Goal: Task Accomplishment & Management: Use online tool/utility

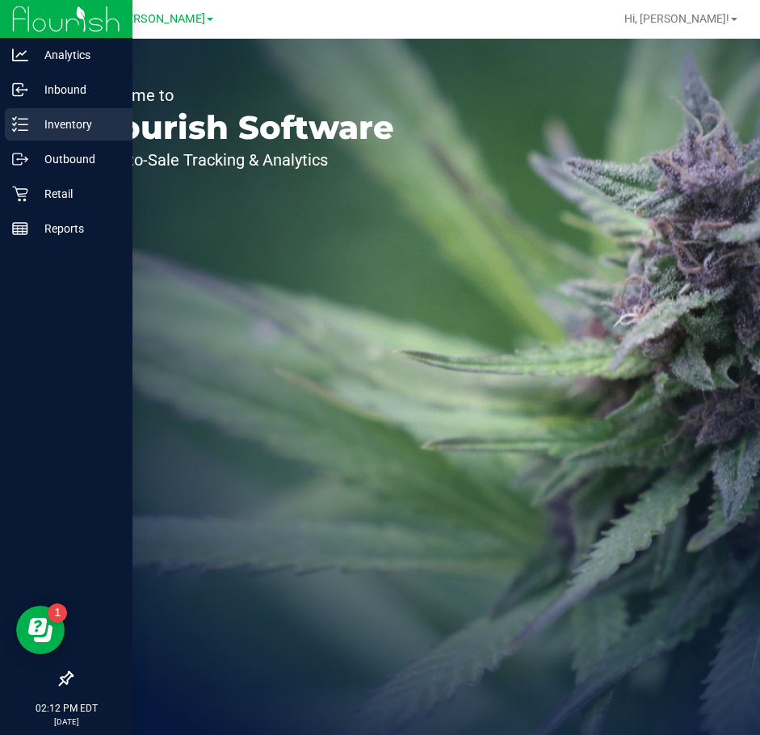
click at [71, 134] on div "Inventory" at bounding box center [69, 124] width 128 height 32
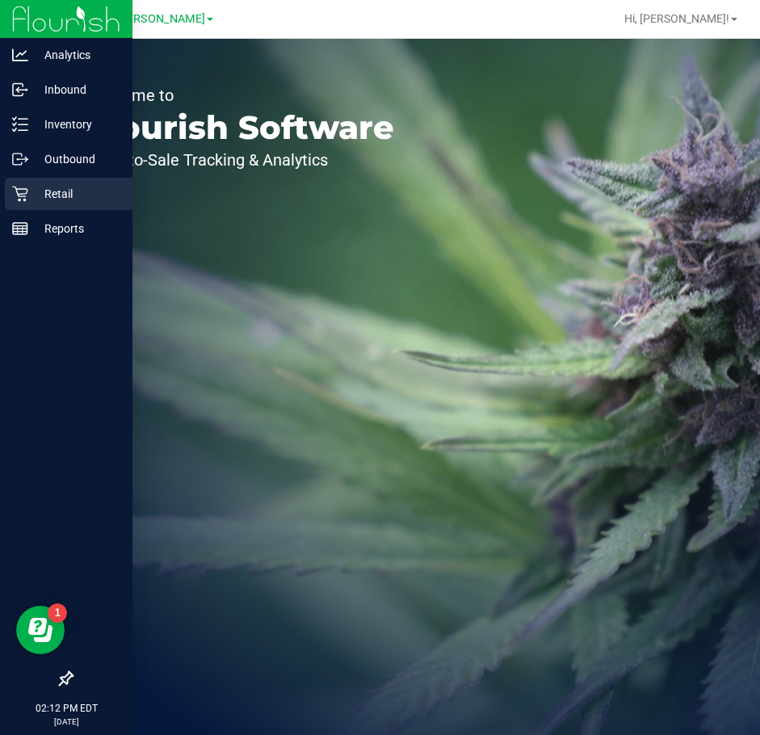
click at [22, 195] on icon at bounding box center [20, 194] width 16 height 16
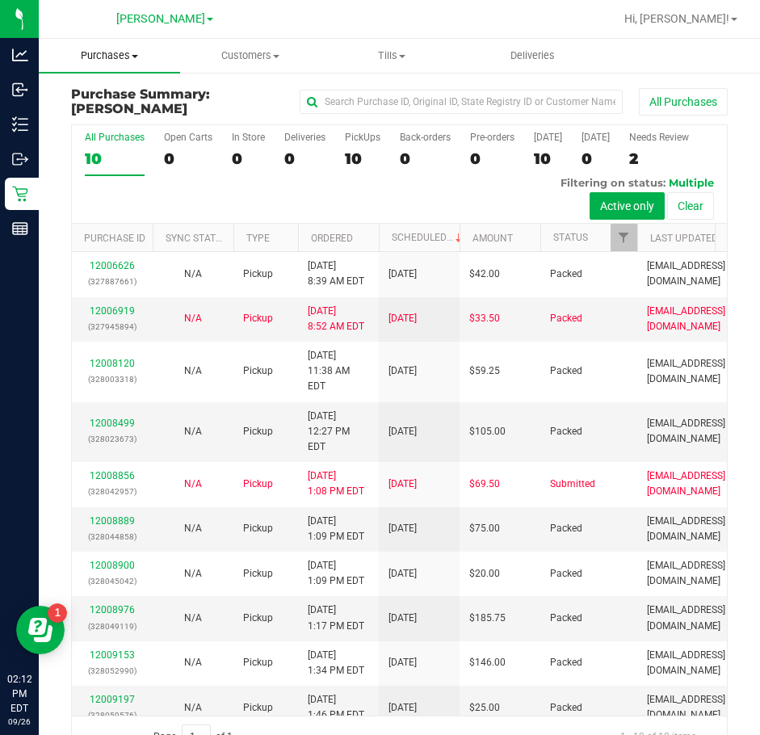
click at [103, 56] on span "Purchases" at bounding box center [109, 55] width 141 height 15
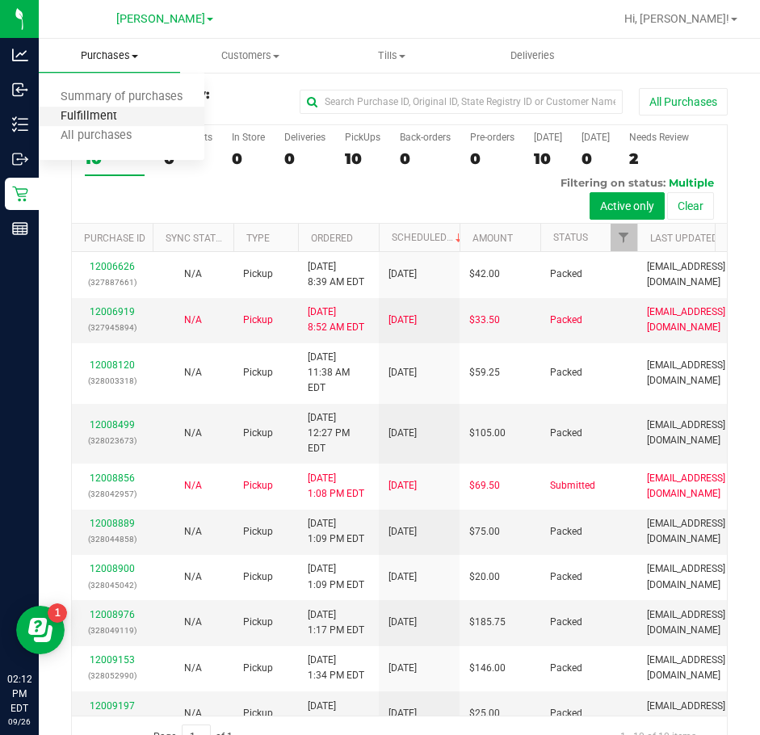
click at [77, 115] on span "Fulfillment" at bounding box center [89, 117] width 100 height 14
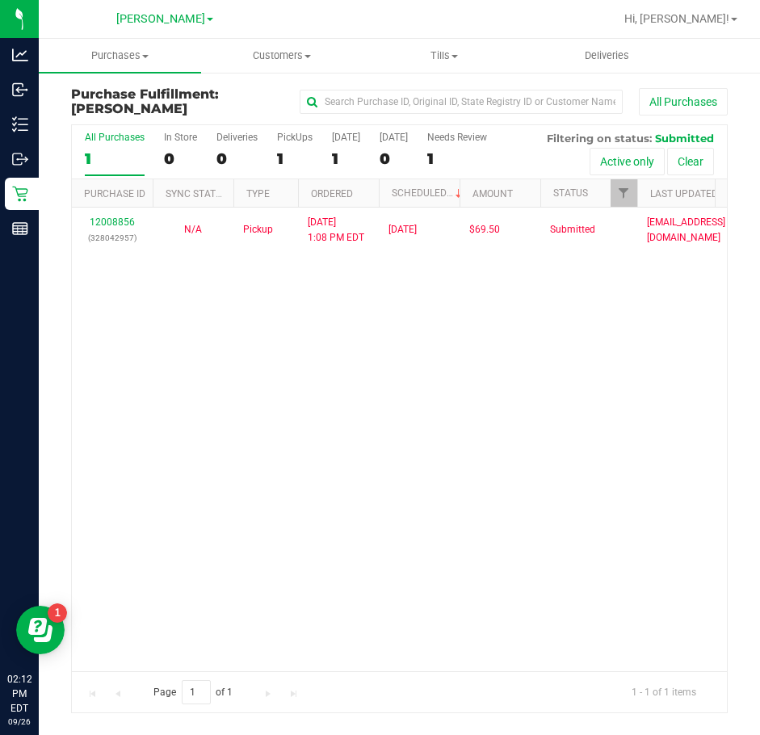
click at [391, 400] on div "12008856 (328042957) N/A Pickup [DATE] 1:08 PM EDT 9/26/2025 $69.50 Submitted […" at bounding box center [399, 439] width 655 height 463
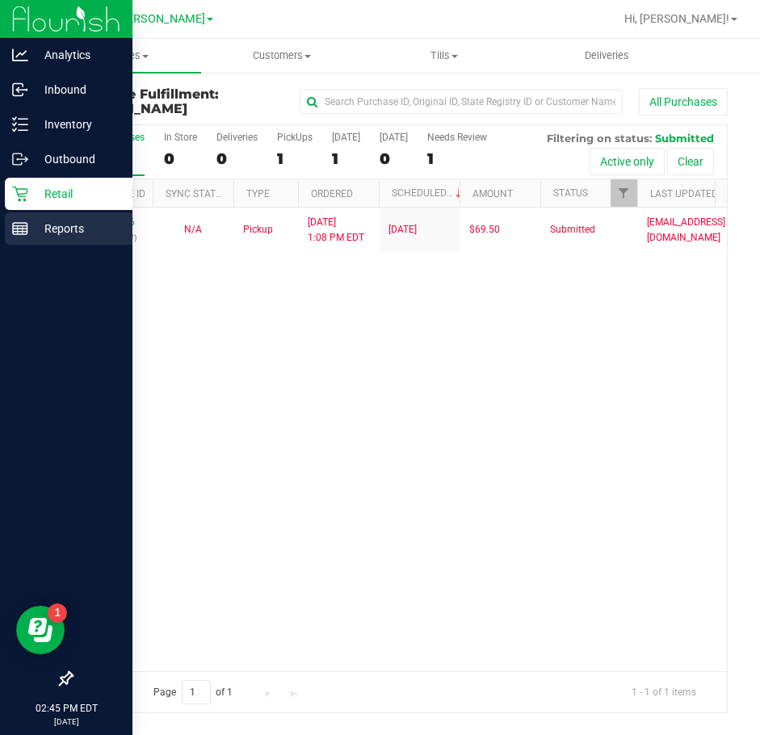
click at [57, 236] on p "Reports" at bounding box center [76, 228] width 97 height 19
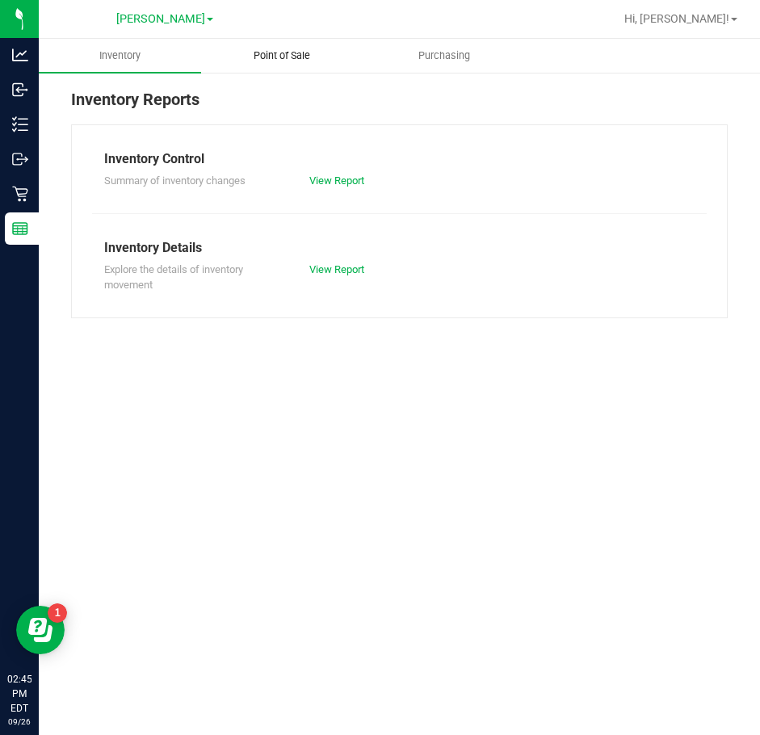
click at [286, 57] on span "Point of Sale" at bounding box center [282, 55] width 100 height 15
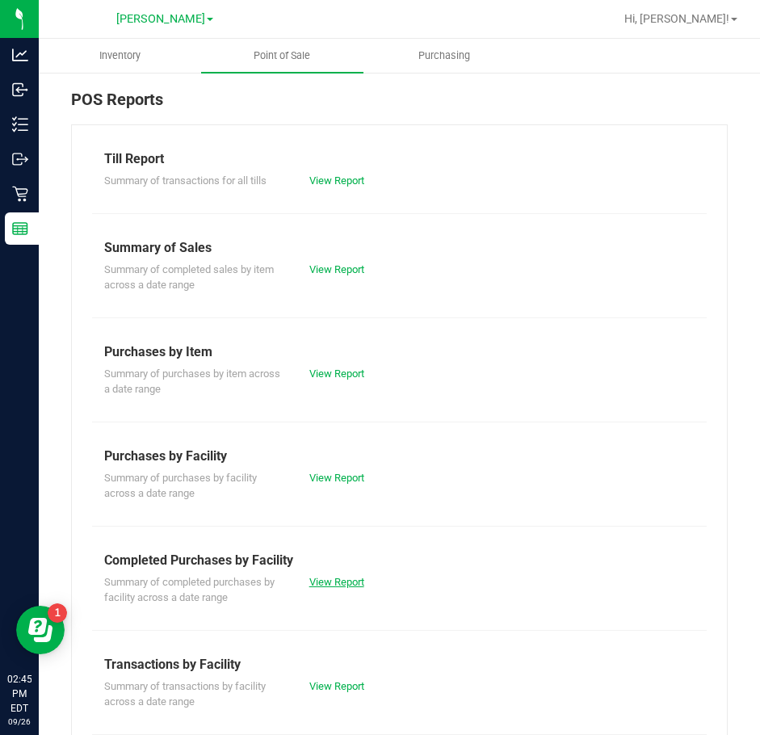
click at [313, 576] on link "View Report" at bounding box center [336, 582] width 55 height 12
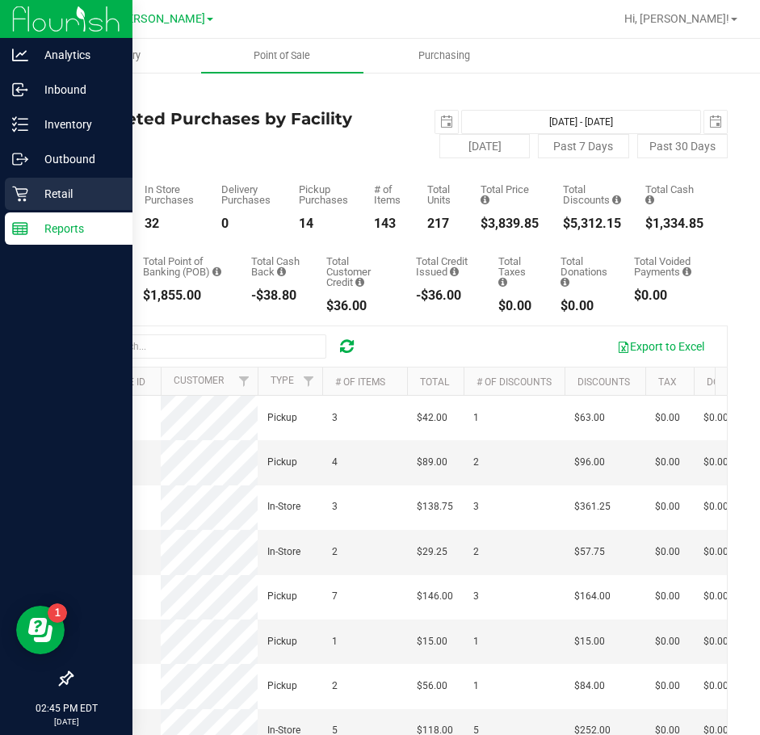
click at [27, 195] on icon at bounding box center [20, 194] width 16 height 16
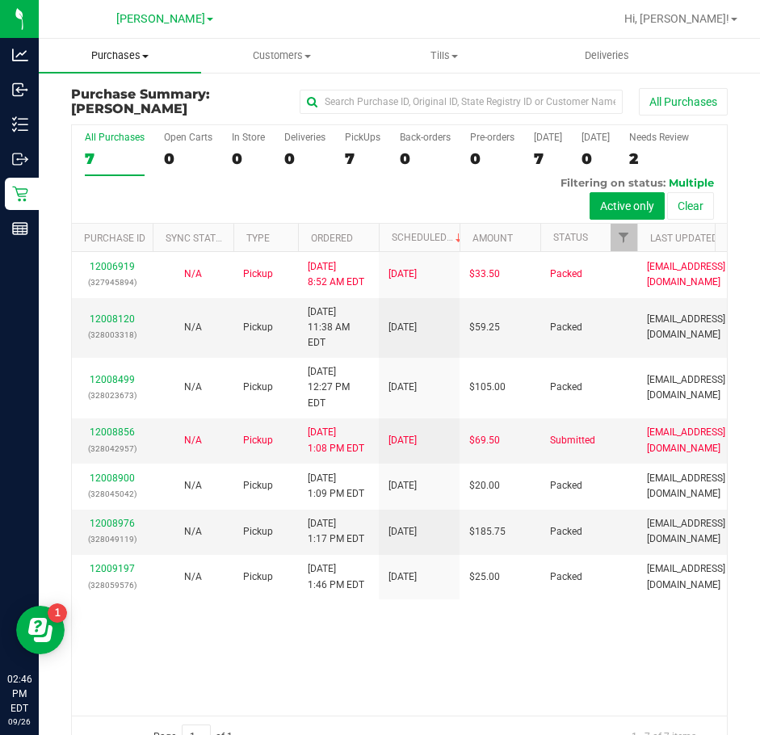
click at [115, 57] on span "Purchases" at bounding box center [120, 55] width 162 height 15
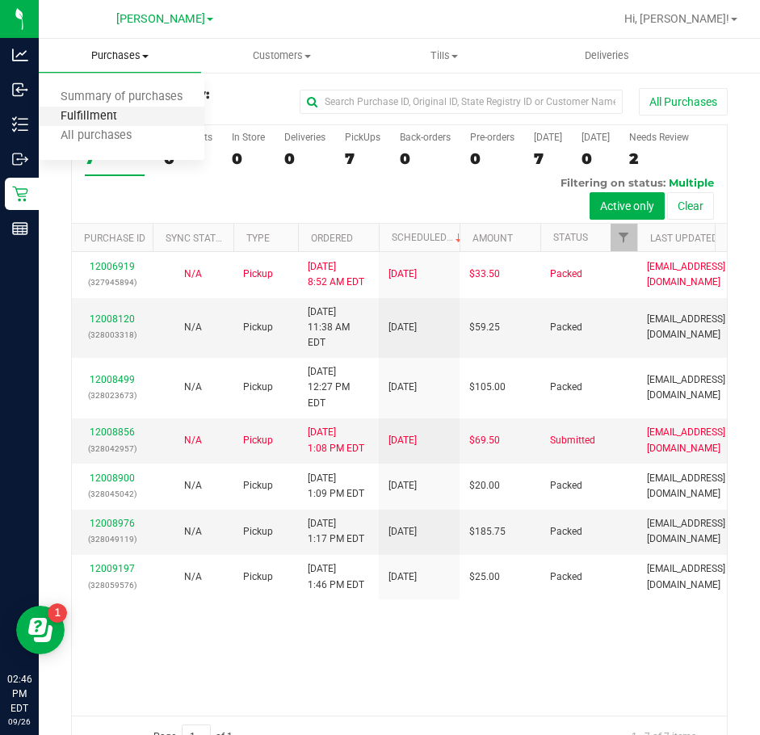
click at [90, 113] on span "Fulfillment" at bounding box center [89, 117] width 100 height 14
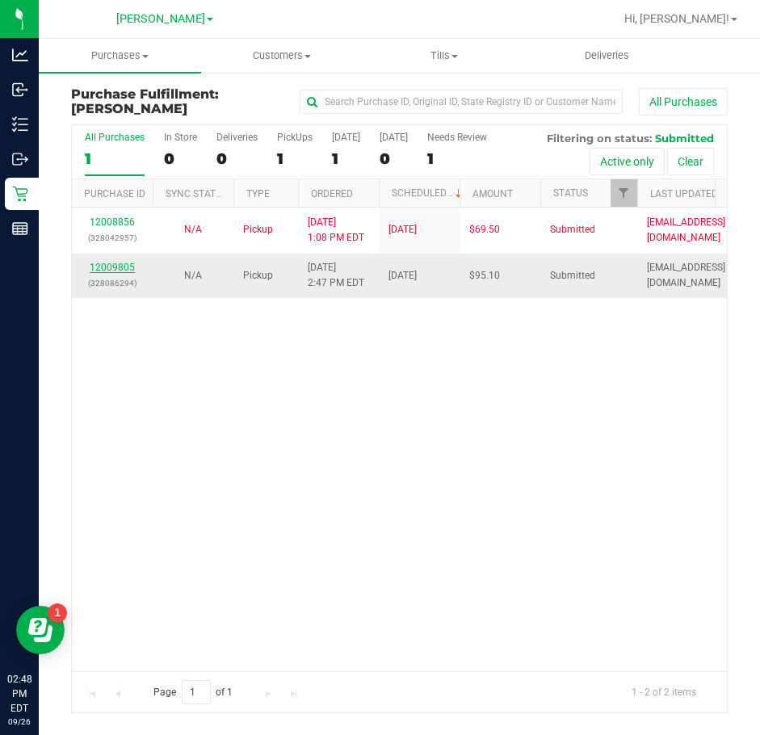
click at [99, 267] on link "12009805" at bounding box center [112, 267] width 45 height 11
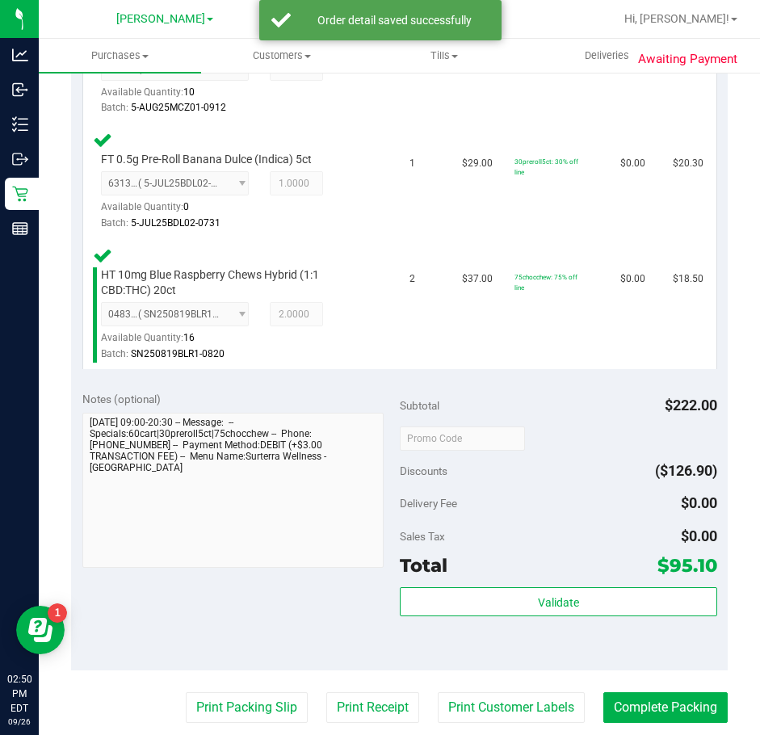
scroll to position [727, 0]
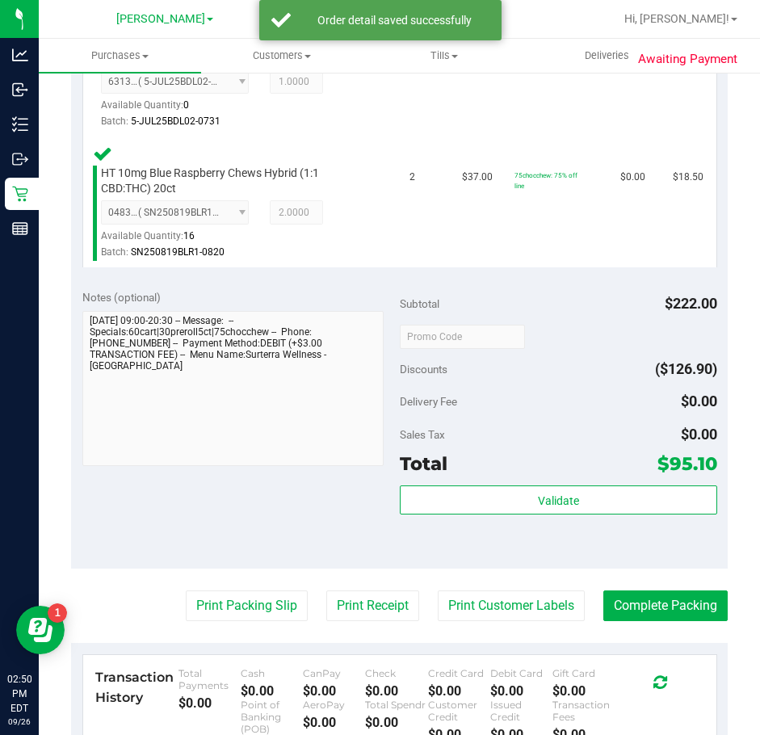
click at [564, 535] on div "Validate" at bounding box center [558, 521] width 317 height 73
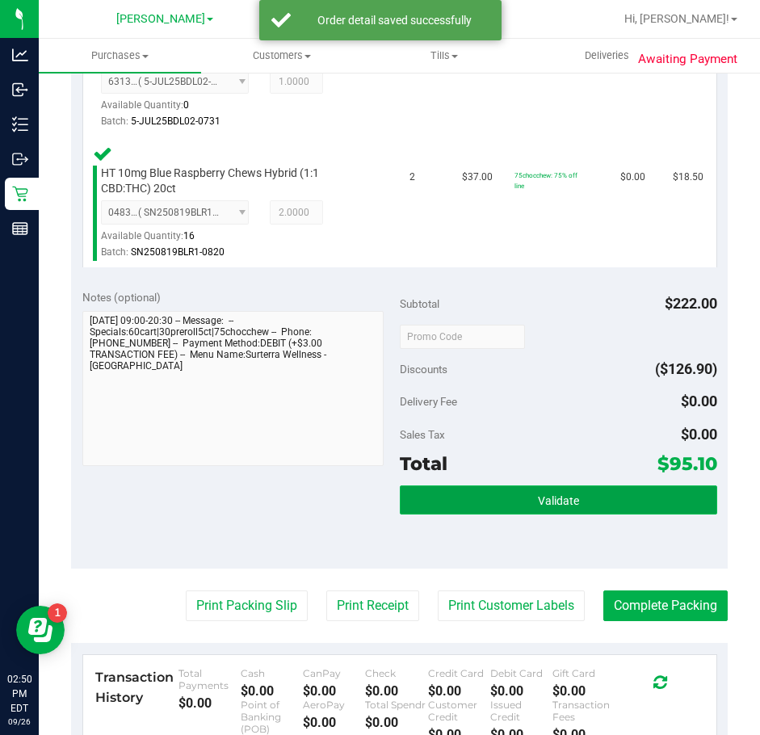
click at [570, 514] on button "Validate" at bounding box center [558, 499] width 317 height 29
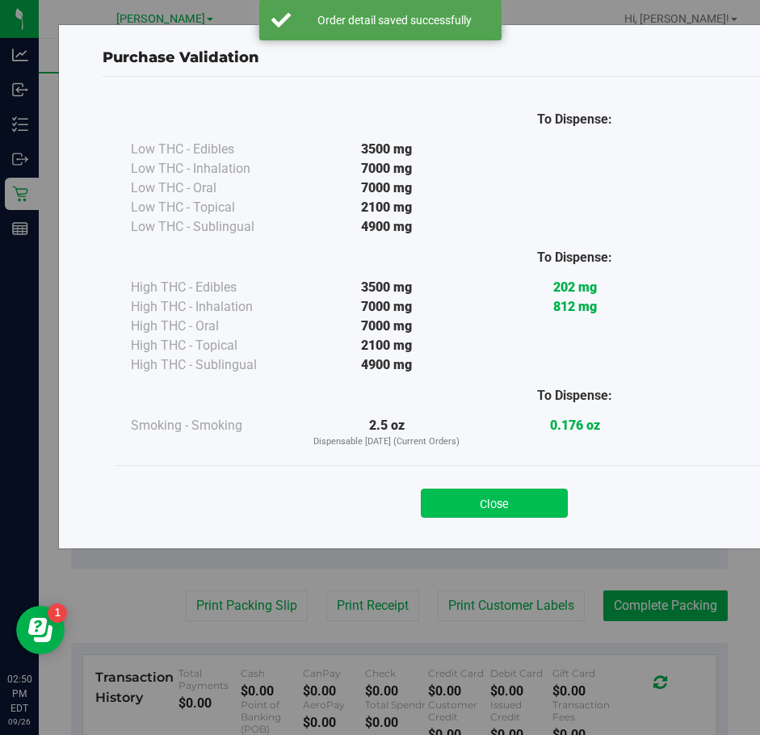
click at [495, 514] on button "Close" at bounding box center [494, 503] width 147 height 29
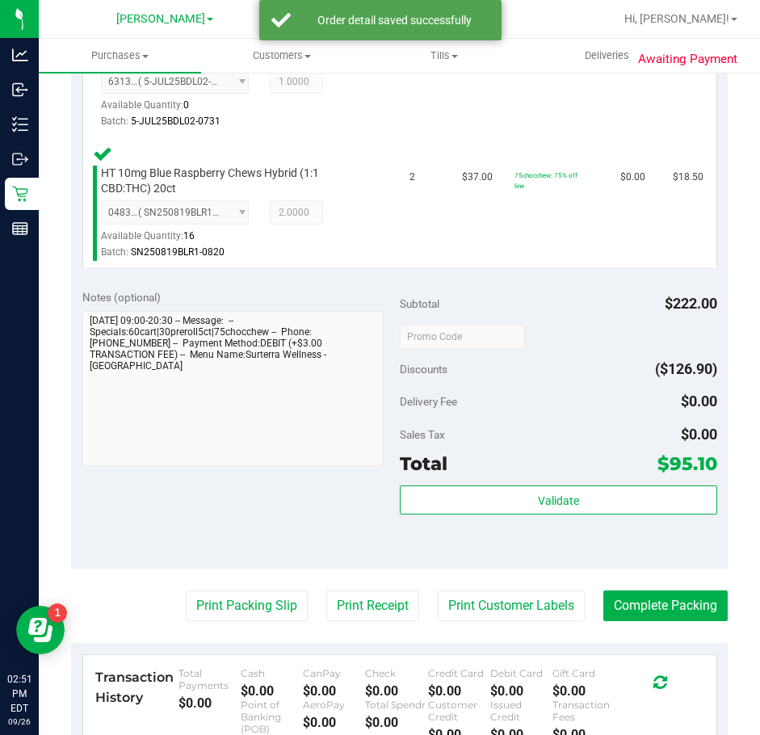
click at [258, 638] on purchase-details "Back Edit Purchase Cancel Purchase View Profile # 12009805 BioTrack ID: - Submi…" at bounding box center [399, 174] width 657 height 1628
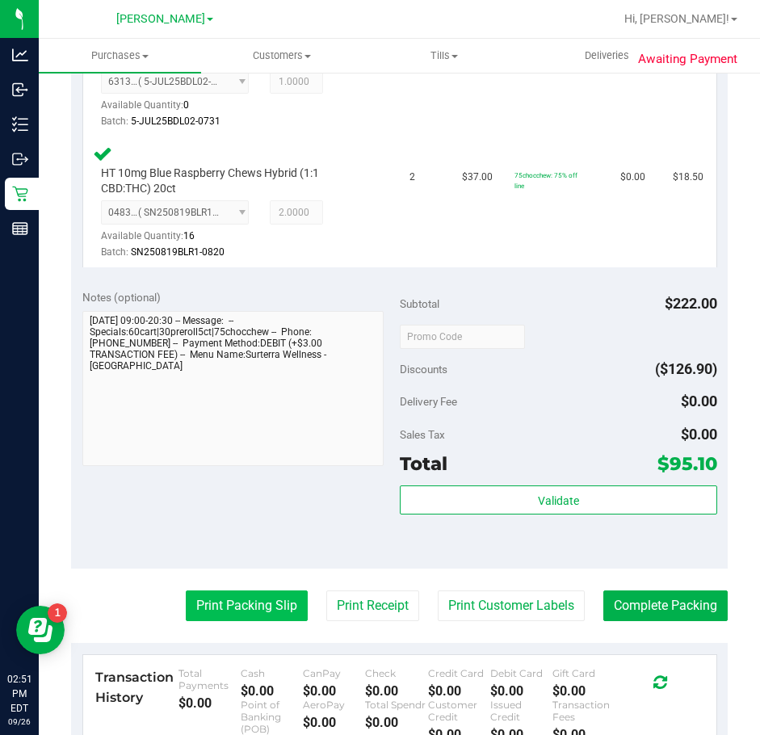
click at [258, 621] on button "Print Packing Slip" at bounding box center [247, 605] width 122 height 31
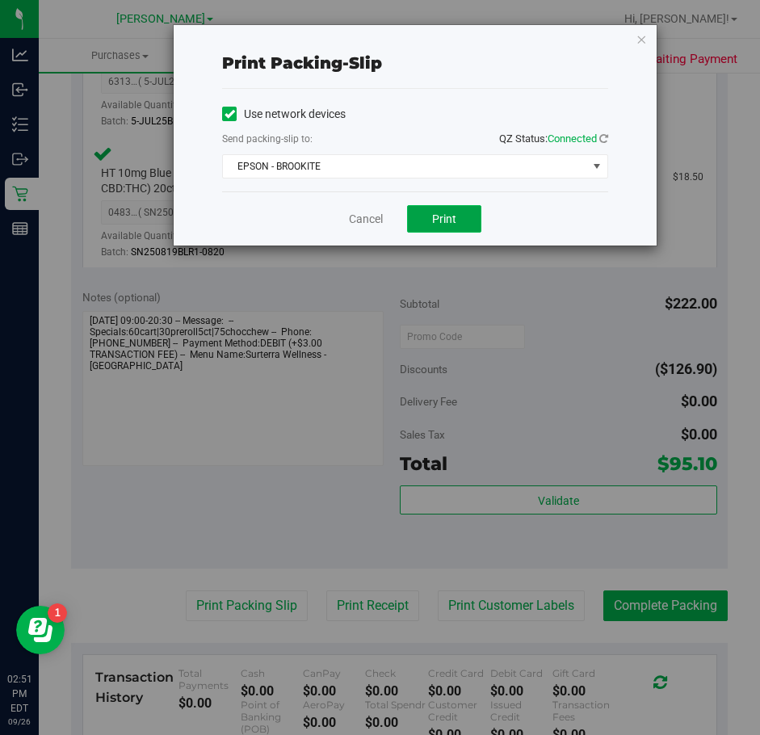
click at [462, 216] on button "Print" at bounding box center [444, 218] width 74 height 27
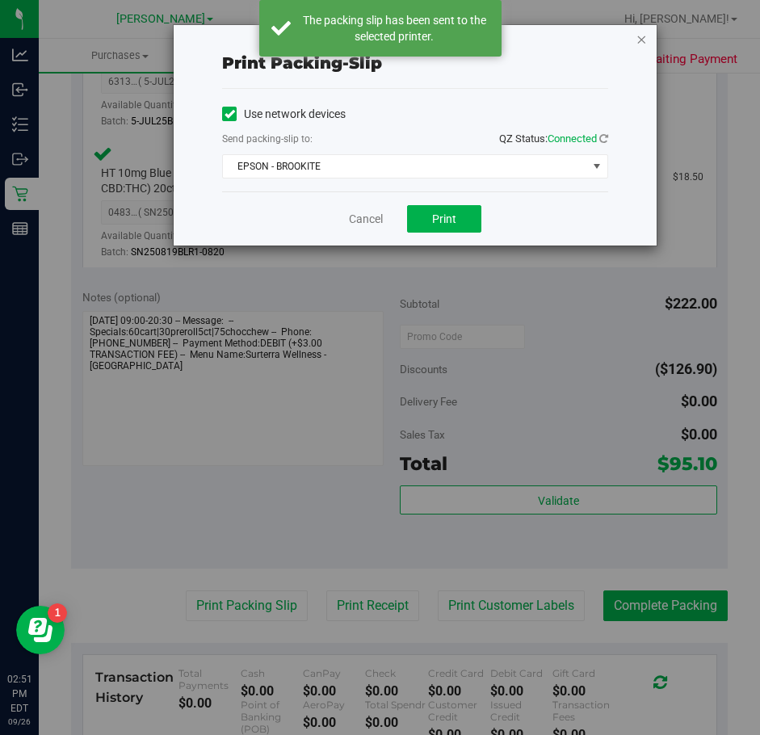
click at [640, 43] on icon "button" at bounding box center [641, 38] width 11 height 19
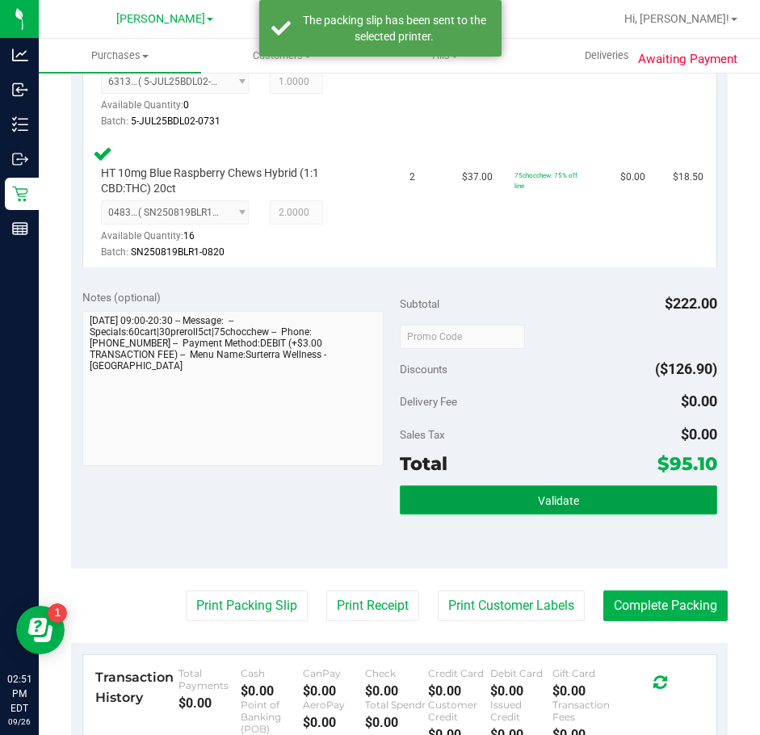
click at [644, 503] on button "Validate" at bounding box center [558, 499] width 317 height 29
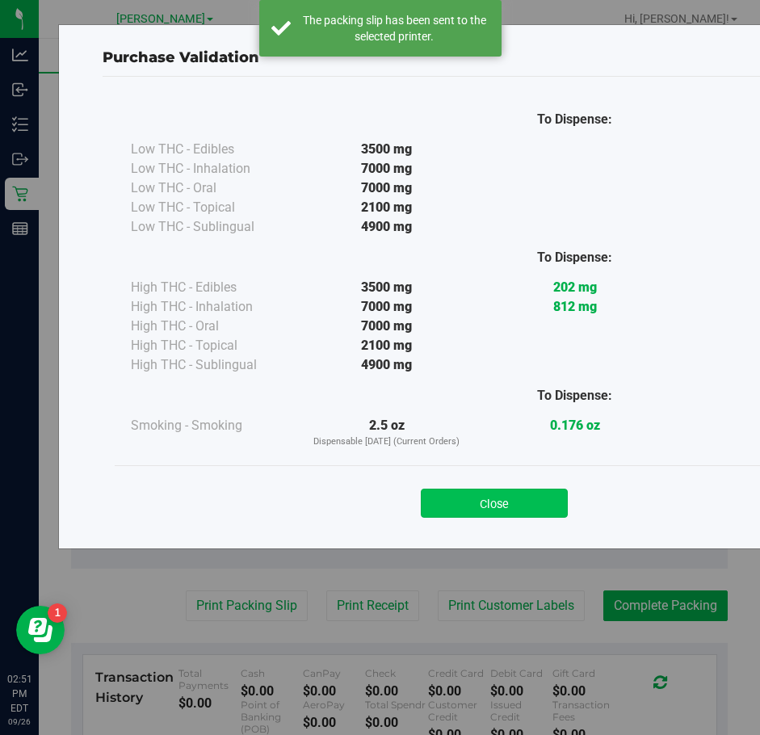
click at [508, 506] on button "Close" at bounding box center [494, 503] width 147 height 29
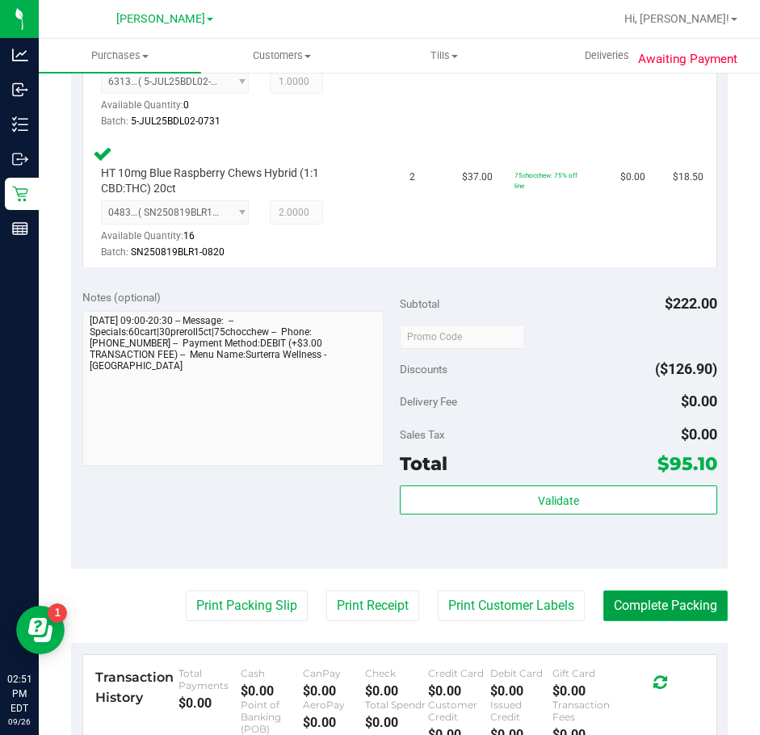
click at [603, 611] on button "Complete Packing" at bounding box center [665, 605] width 124 height 31
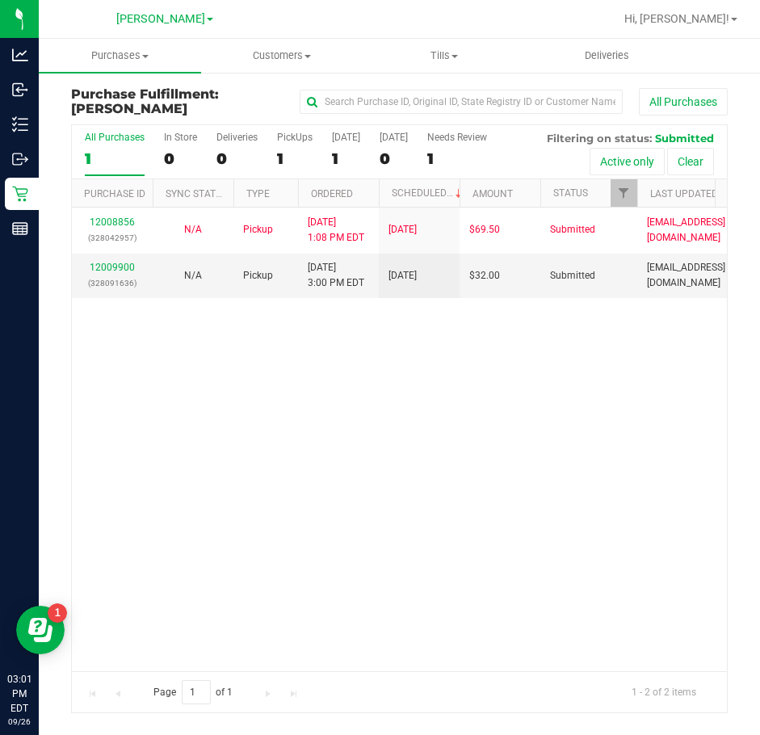
click at [334, 545] on div "12008856 (328042957) N/A Pickup [DATE] 1:08 PM EDT 9/26/2025 $69.50 Submitted […" at bounding box center [399, 439] width 655 height 463
click at [122, 266] on link "12009900" at bounding box center [112, 267] width 45 height 11
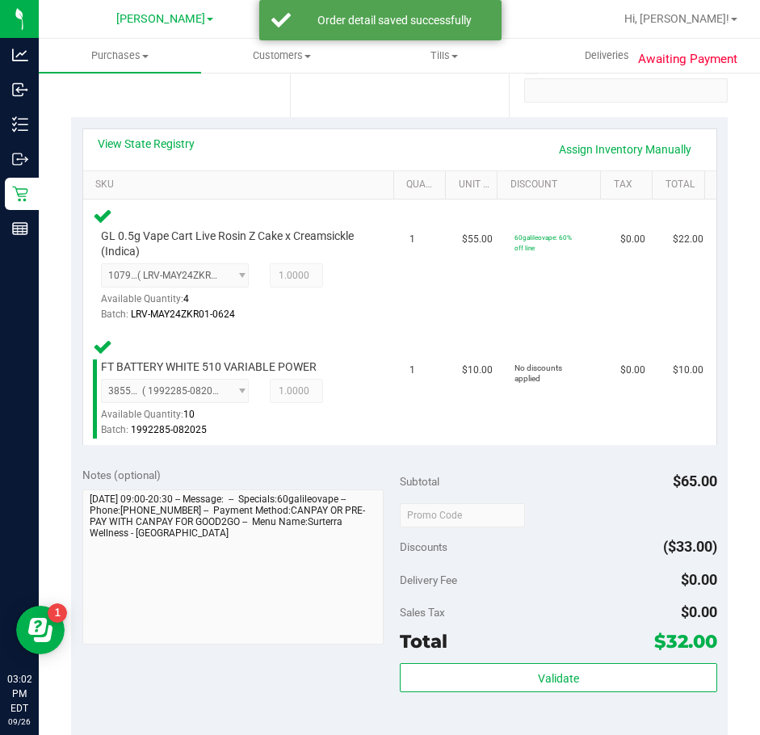
scroll to position [323, 0]
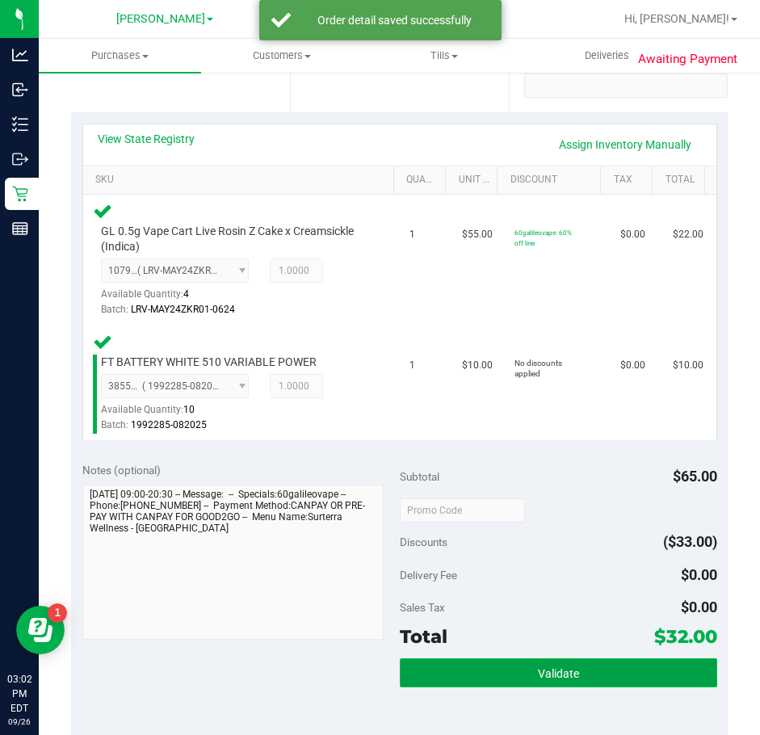
click at [469, 662] on button "Validate" at bounding box center [558, 672] width 317 height 29
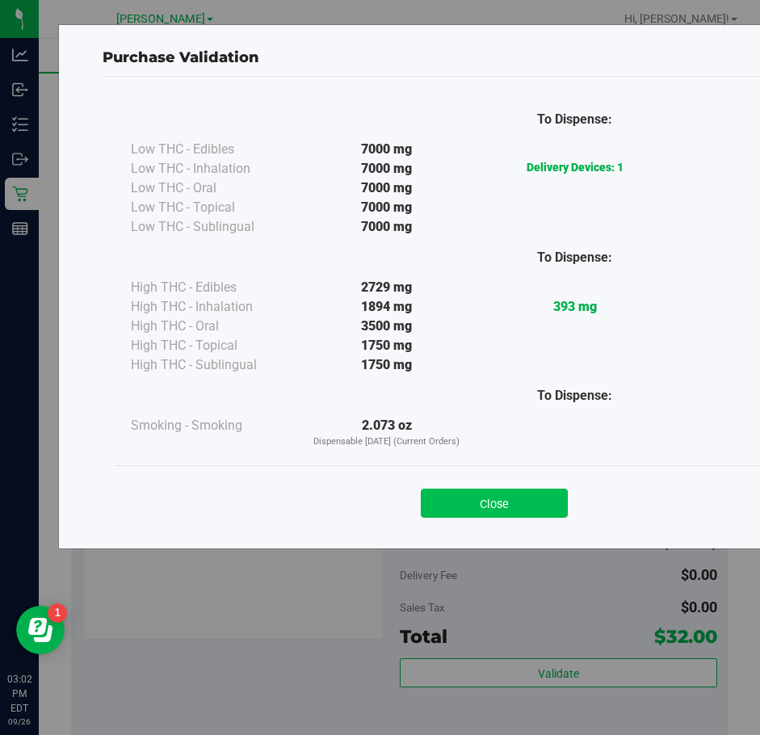
click at [487, 510] on button "Close" at bounding box center [494, 503] width 147 height 29
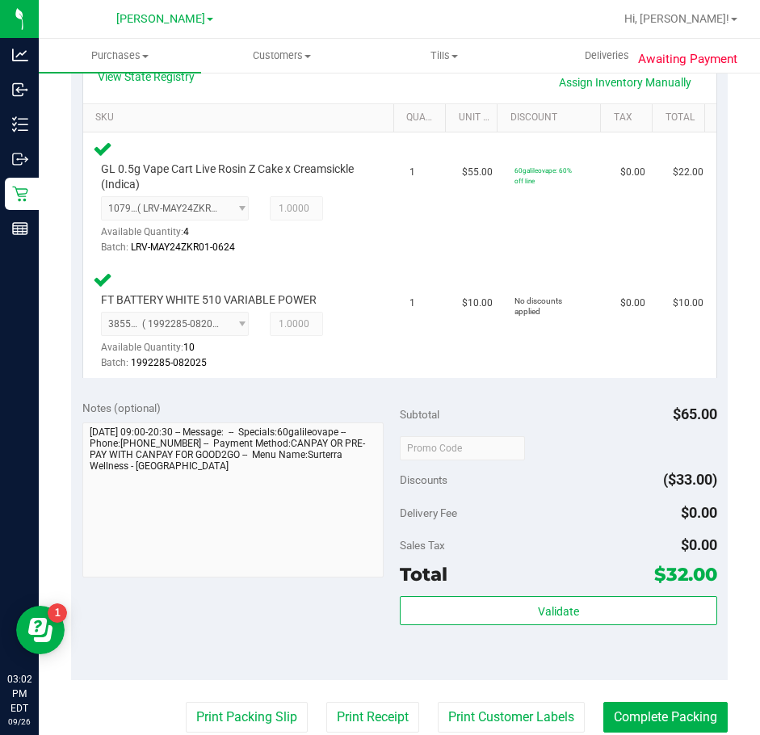
scroll to position [485, 0]
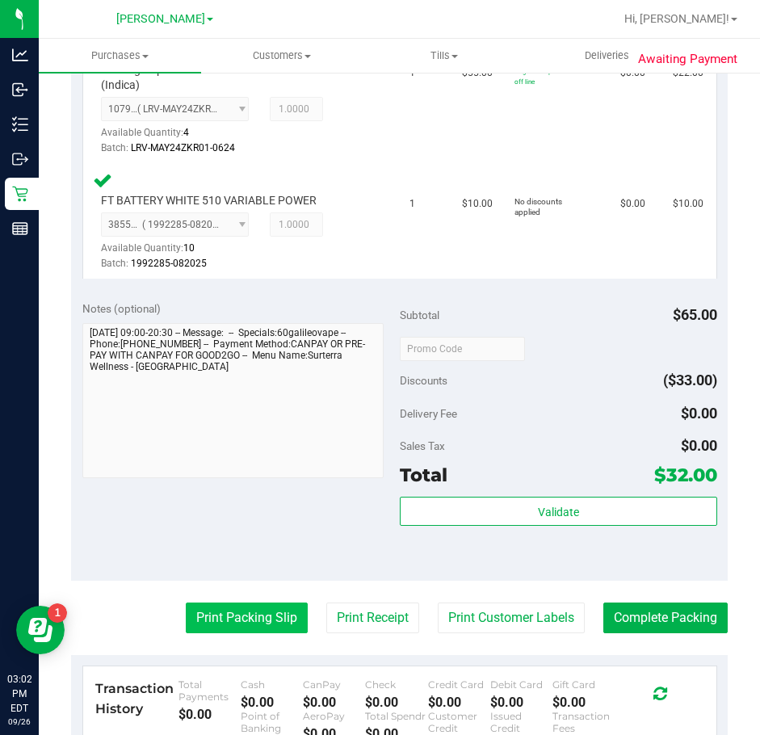
click at [243, 612] on button "Print Packing Slip" at bounding box center [247, 617] width 122 height 31
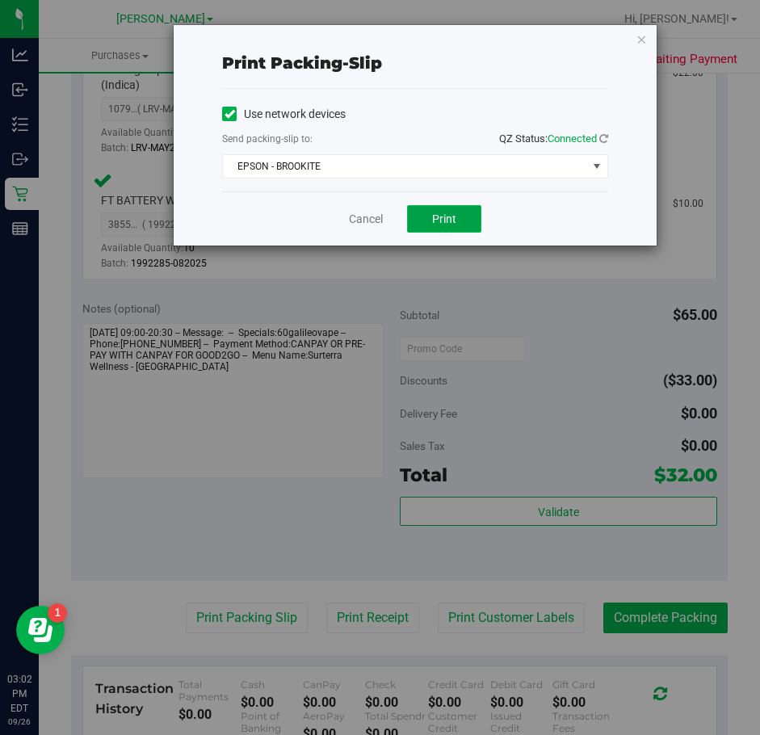
click at [459, 212] on button "Print" at bounding box center [444, 218] width 74 height 27
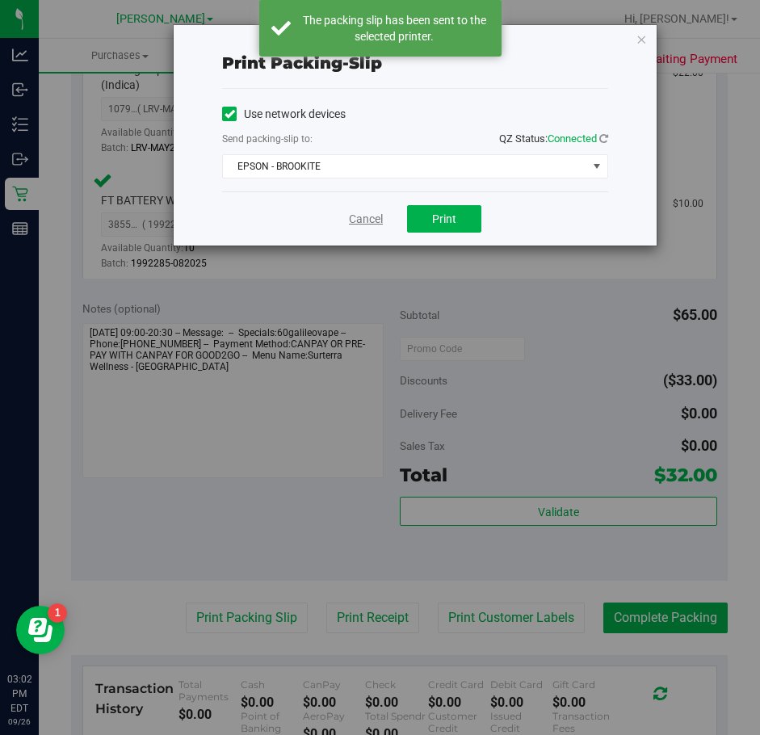
click at [363, 224] on link "Cancel" at bounding box center [366, 219] width 34 height 17
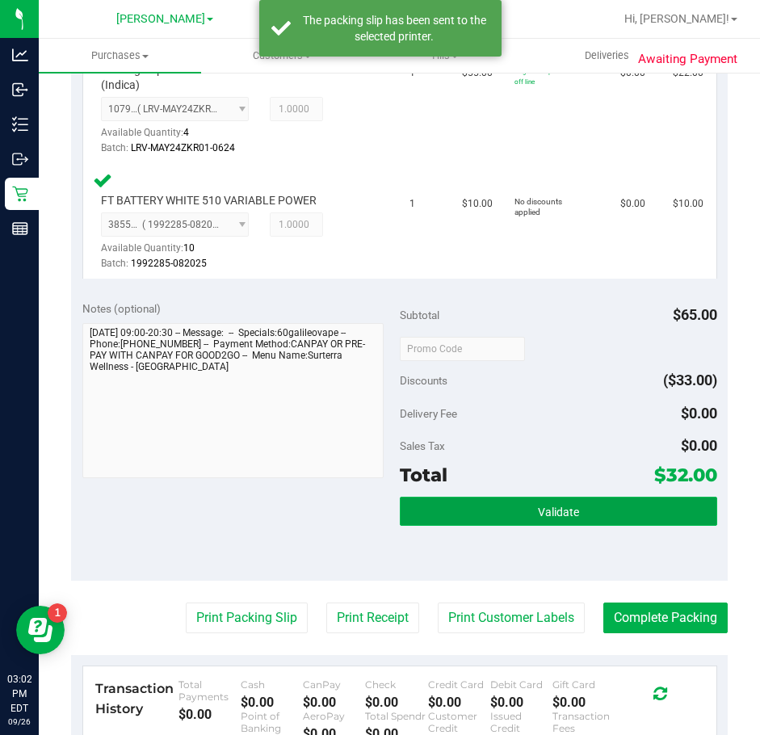
click at [581, 521] on button "Validate" at bounding box center [558, 511] width 317 height 29
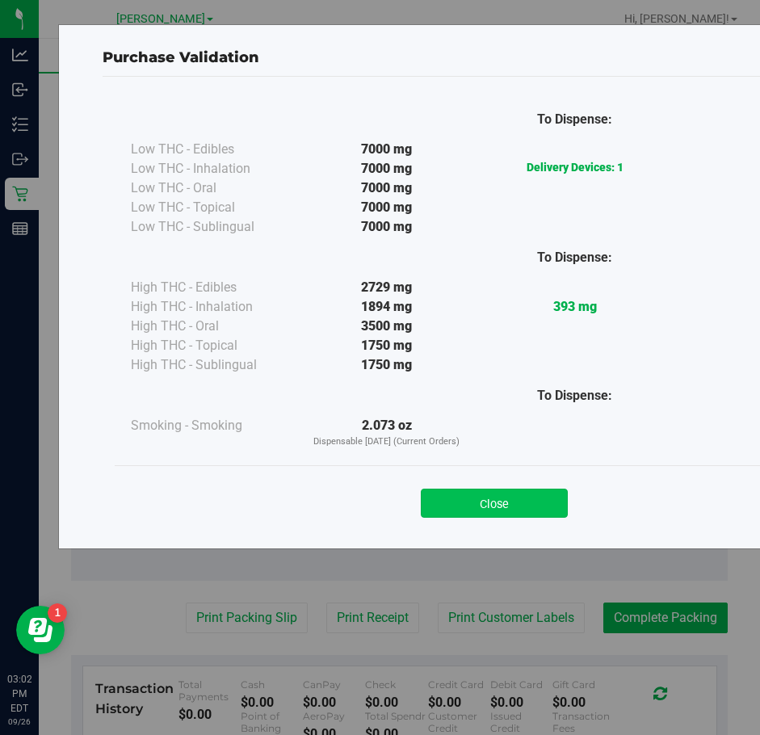
click at [511, 501] on button "Close" at bounding box center [494, 503] width 147 height 29
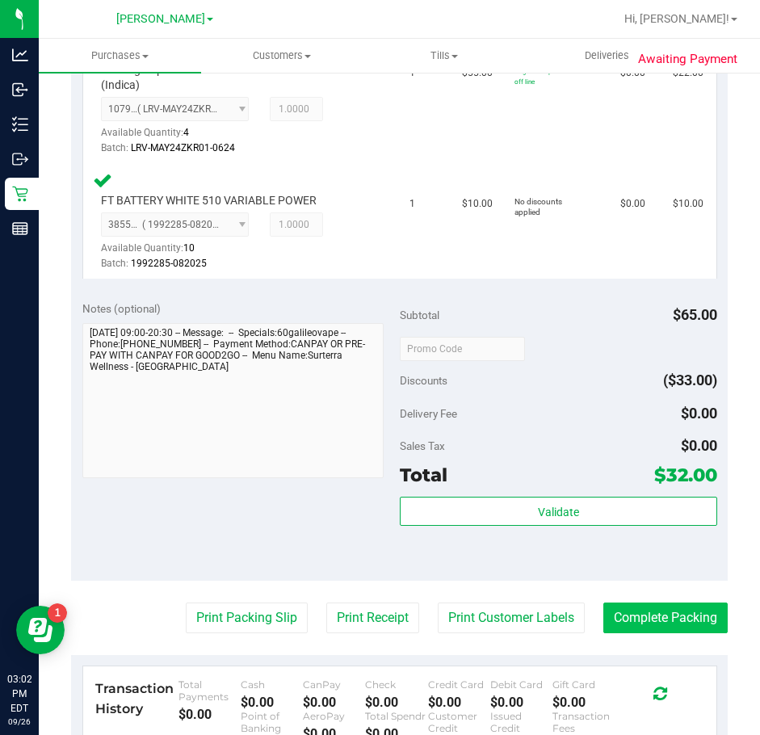
click at [685, 610] on button "Complete Packing" at bounding box center [665, 617] width 124 height 31
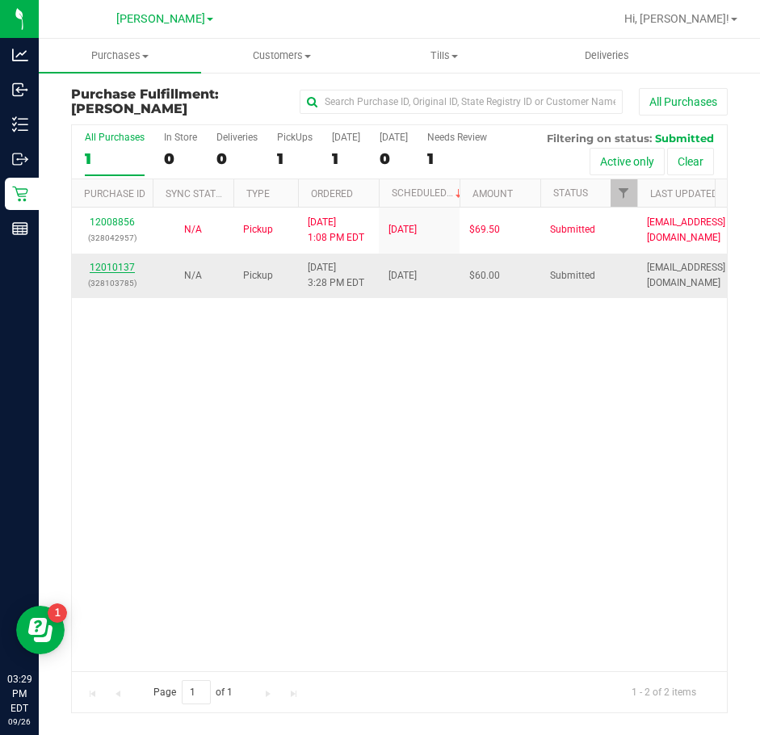
click at [101, 271] on link "12010137" at bounding box center [112, 267] width 45 height 11
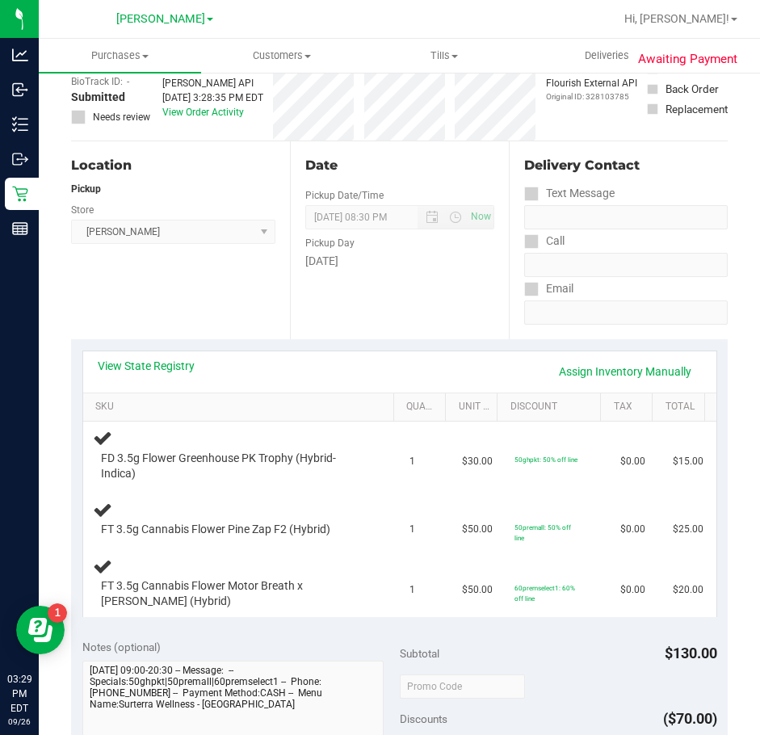
scroll to position [97, 0]
click at [130, 366] on link "View State Registry" at bounding box center [146, 365] width 97 height 16
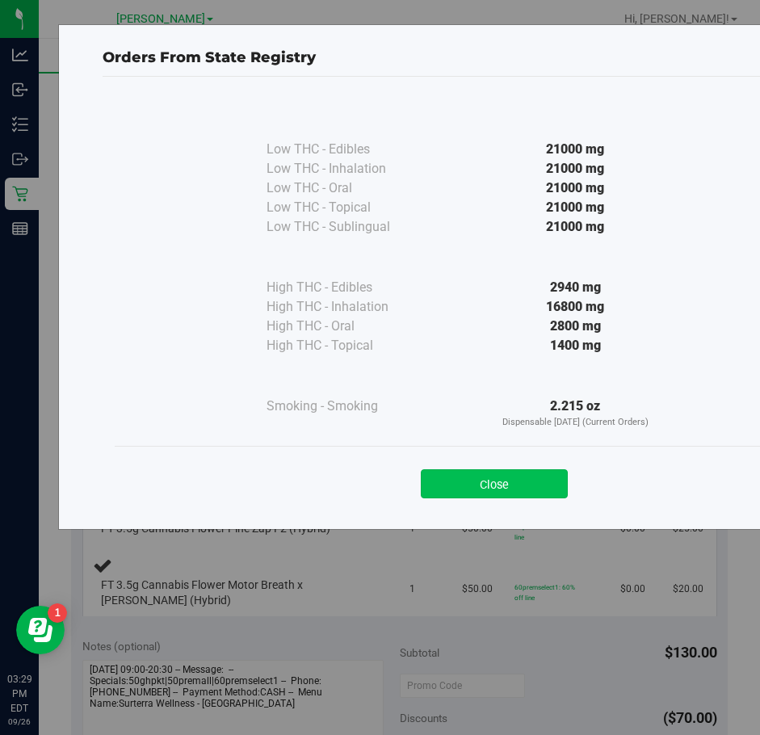
click at [501, 492] on button "Close" at bounding box center [494, 483] width 147 height 29
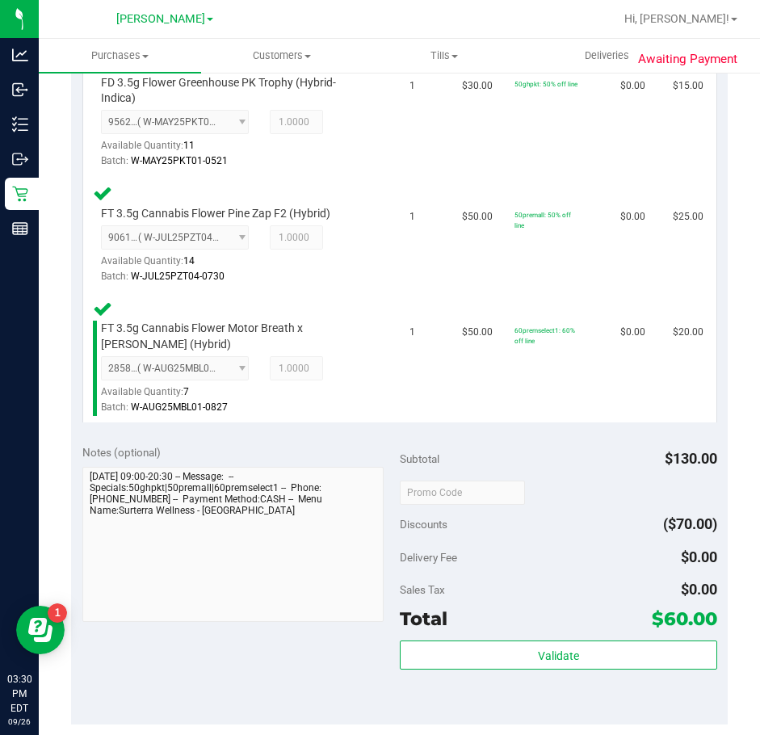
scroll to position [501, 0]
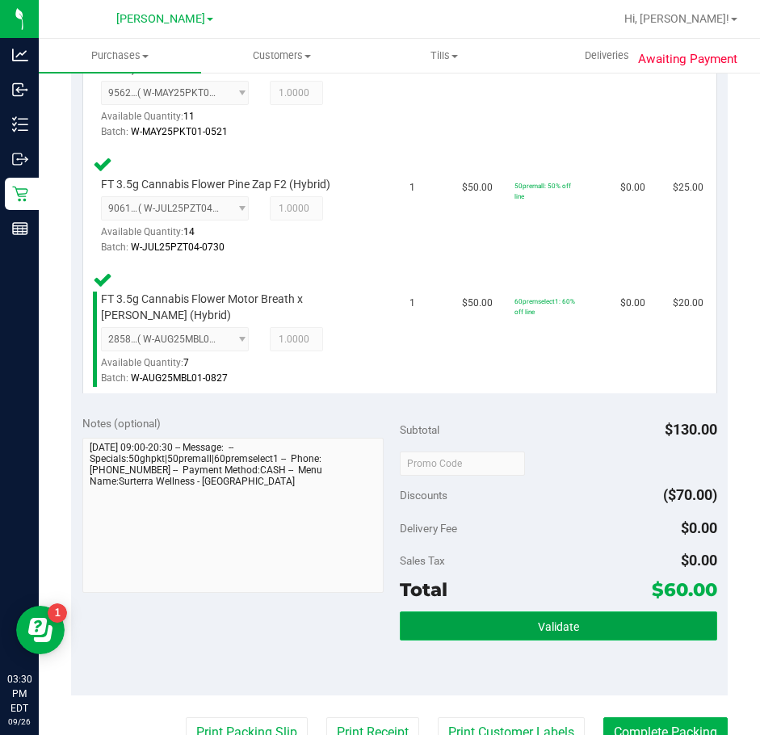
click at [514, 628] on button "Validate" at bounding box center [558, 625] width 317 height 29
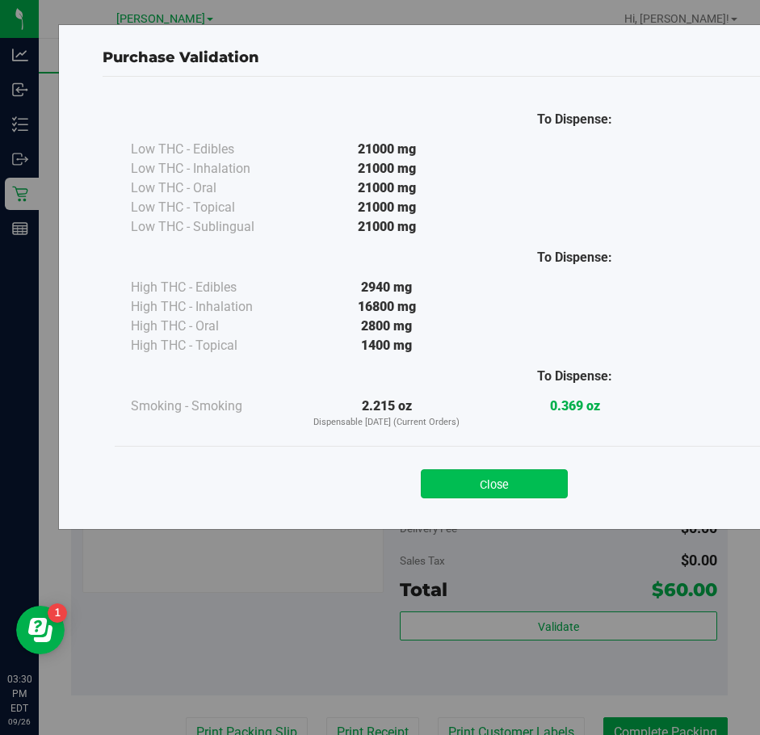
click at [510, 472] on button "Close" at bounding box center [494, 483] width 147 height 29
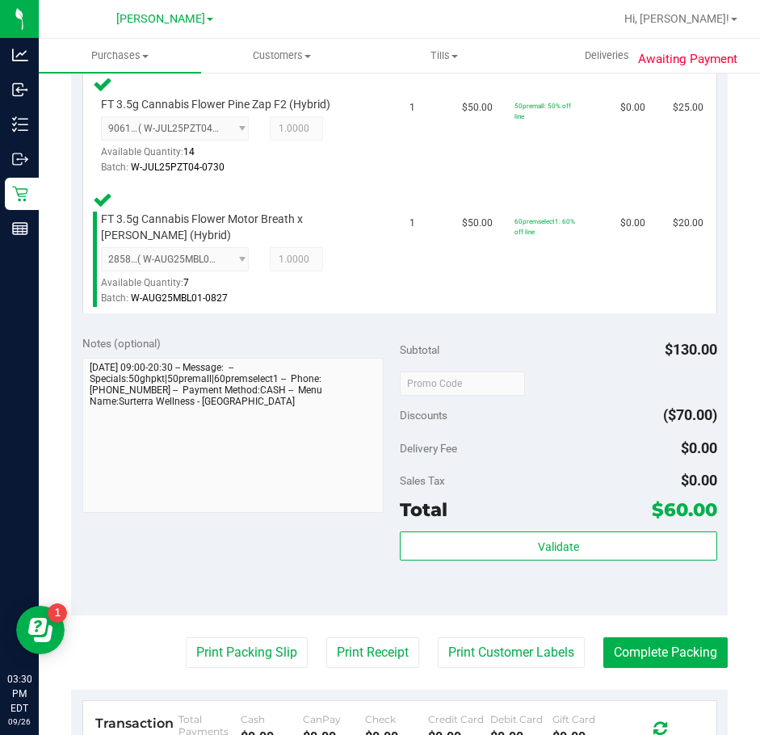
scroll to position [824, 0]
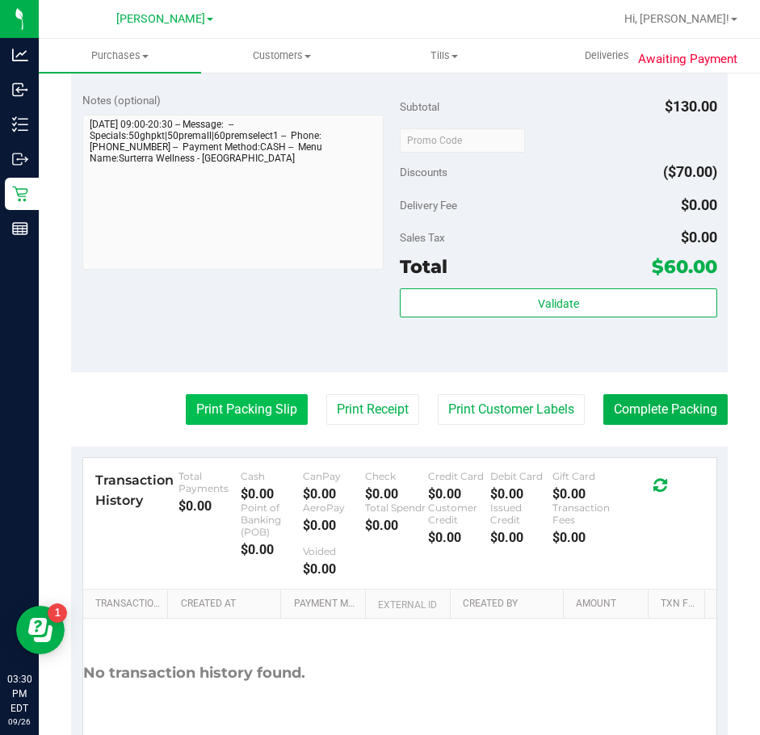
click at [191, 407] on button "Print Packing Slip" at bounding box center [247, 409] width 122 height 31
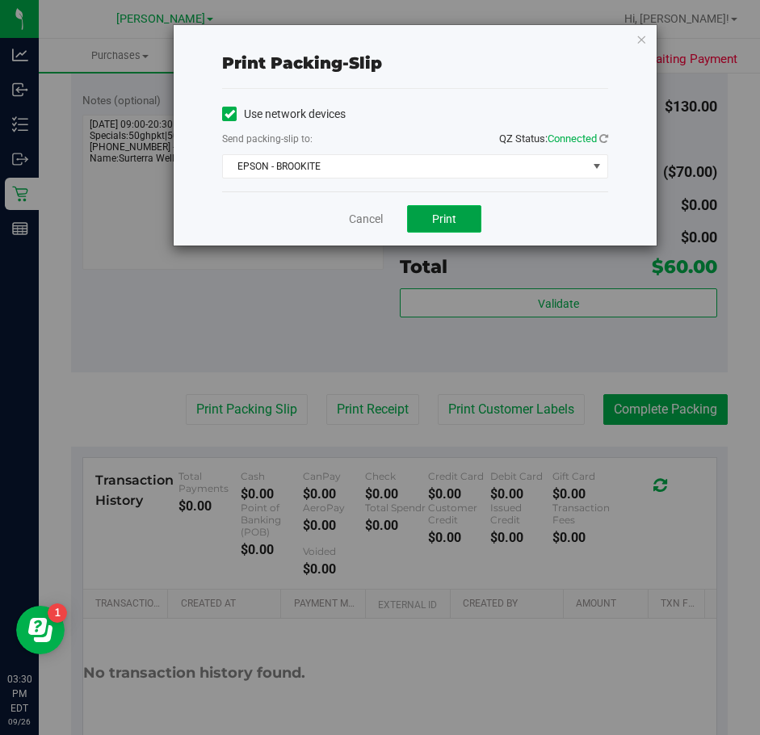
click at [439, 229] on button "Print" at bounding box center [444, 218] width 74 height 27
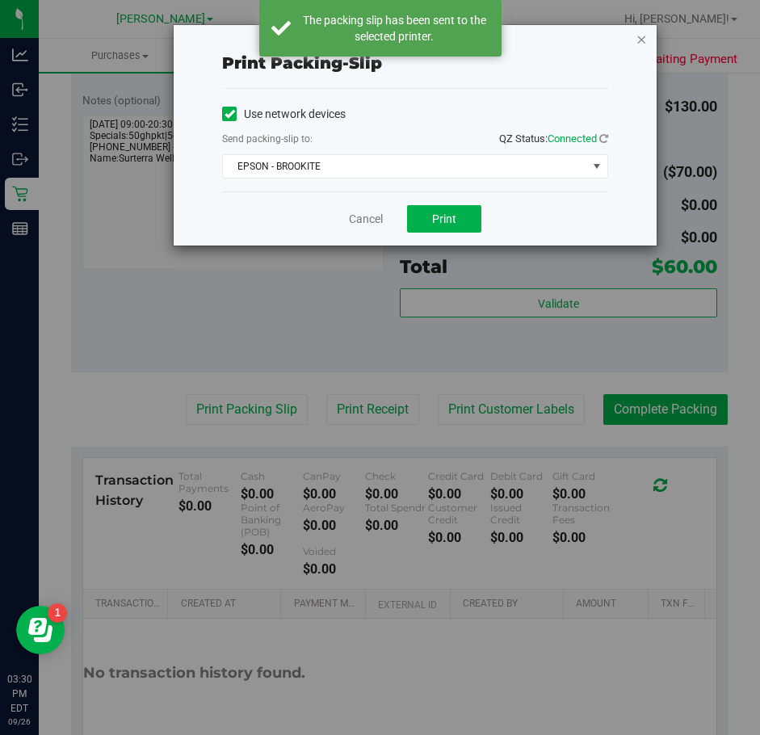
click at [642, 41] on icon "button" at bounding box center [641, 38] width 11 height 19
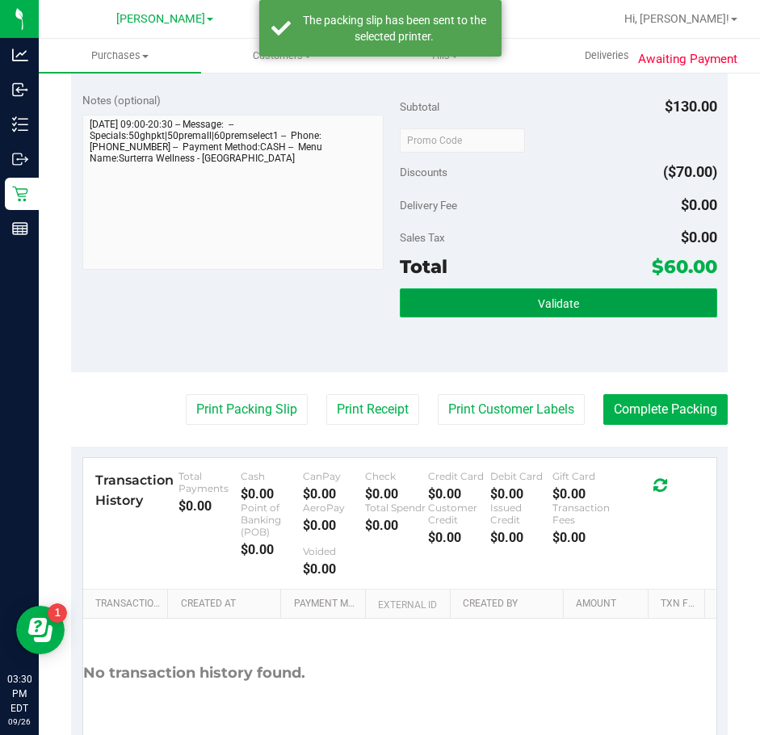
click at [597, 301] on button "Validate" at bounding box center [558, 302] width 317 height 29
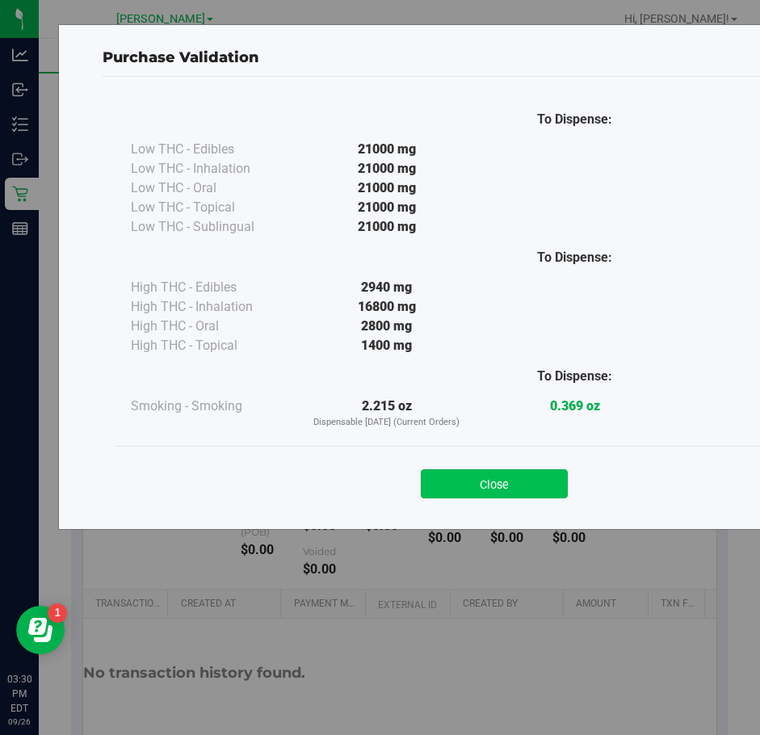
drag, startPoint x: 505, startPoint y: 483, endPoint x: 567, endPoint y: 469, distance: 63.7
click at [504, 482] on button "Close" at bounding box center [494, 483] width 147 height 29
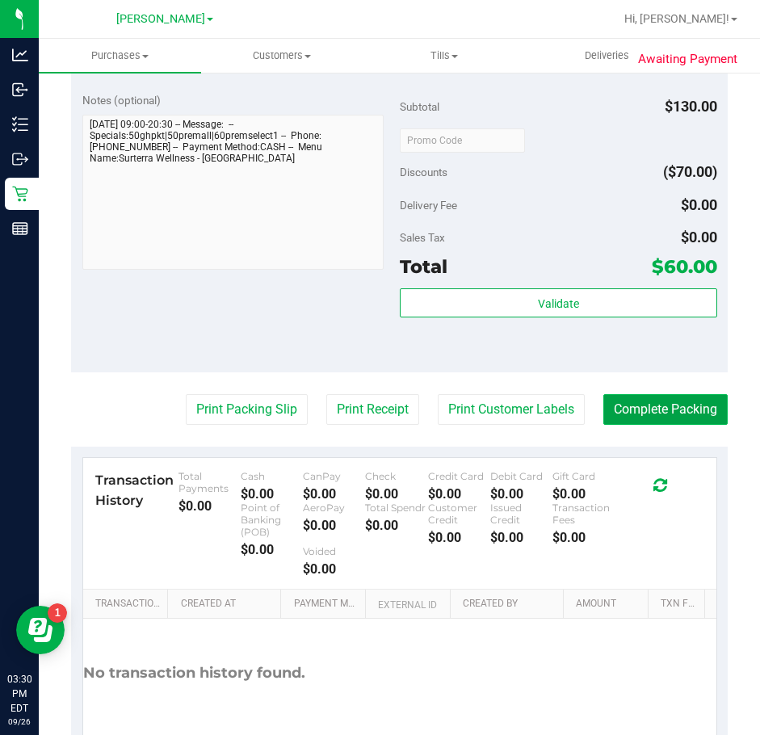
drag, startPoint x: 634, startPoint y: 404, endPoint x: 638, endPoint y: 413, distance: 9.8
click at [635, 405] on button "Complete Packing" at bounding box center [665, 409] width 124 height 31
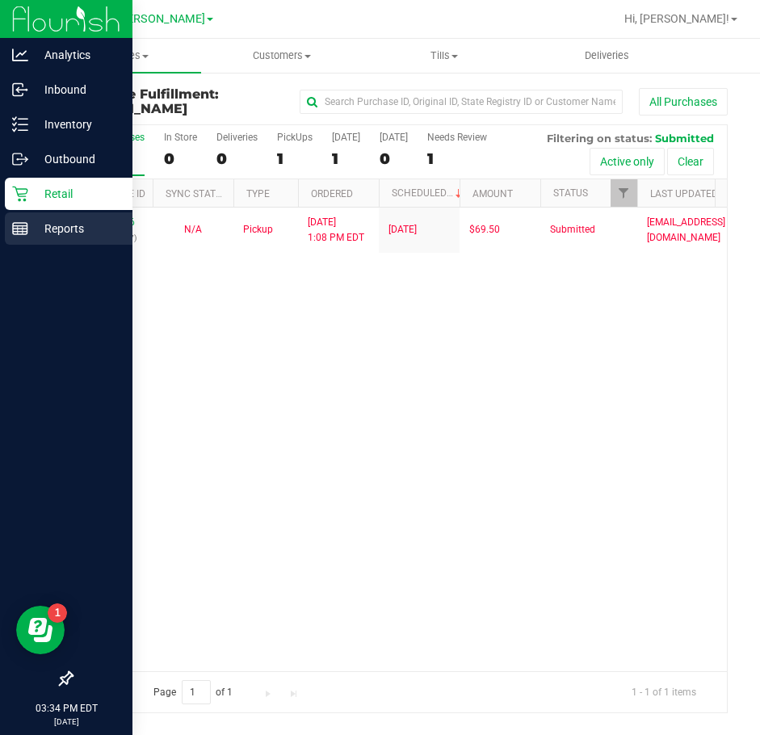
click at [33, 228] on p "Reports" at bounding box center [76, 228] width 97 height 19
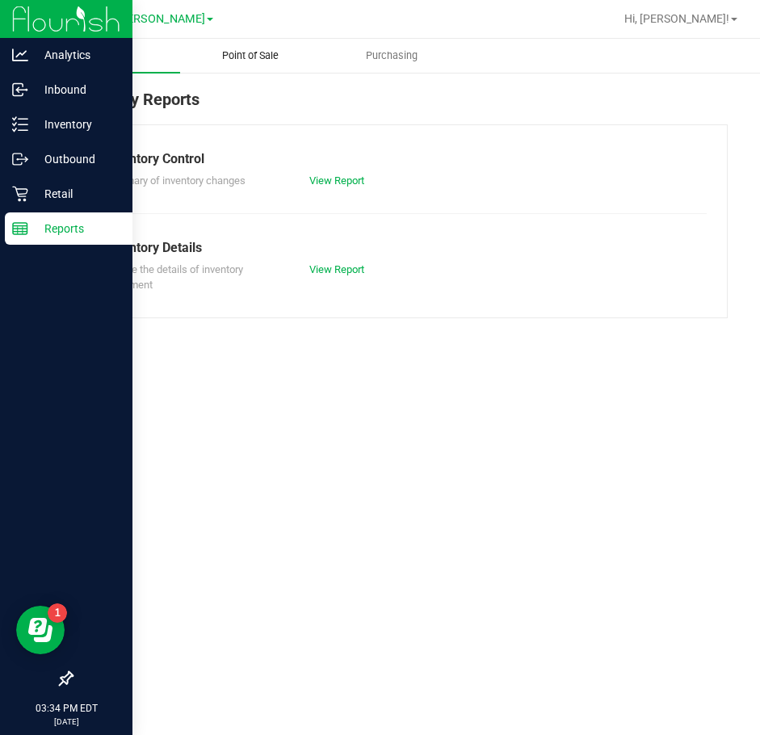
click at [238, 64] on uib-tab-heading "Point of Sale" at bounding box center [251, 56] width 140 height 32
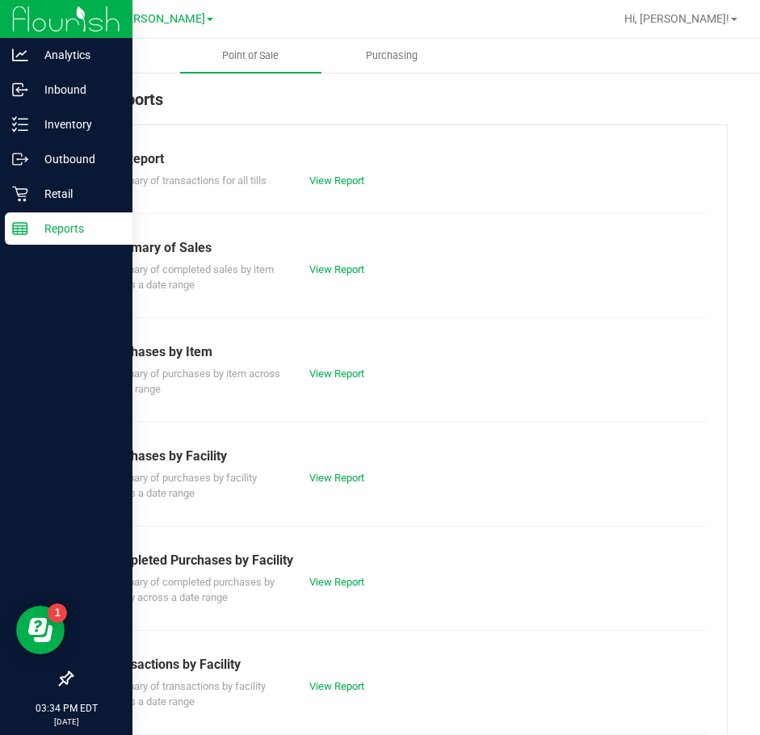
click at [343, 594] on div "Summary of completed purchases by facility across a date range View Report" at bounding box center [399, 588] width 615 height 36
click at [348, 584] on link "View Report" at bounding box center [336, 582] width 55 height 12
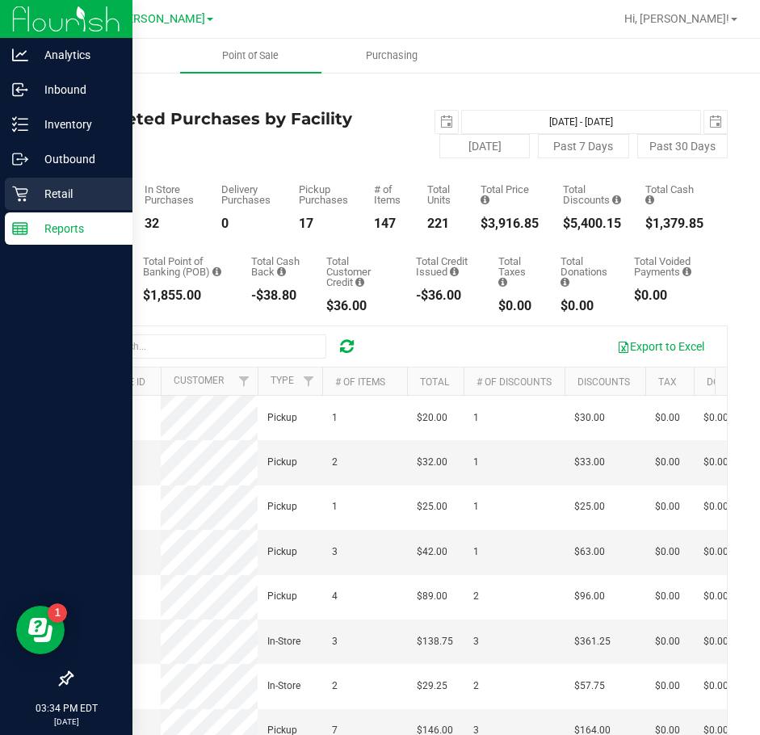
click at [36, 199] on p "Retail" at bounding box center [76, 193] width 97 height 19
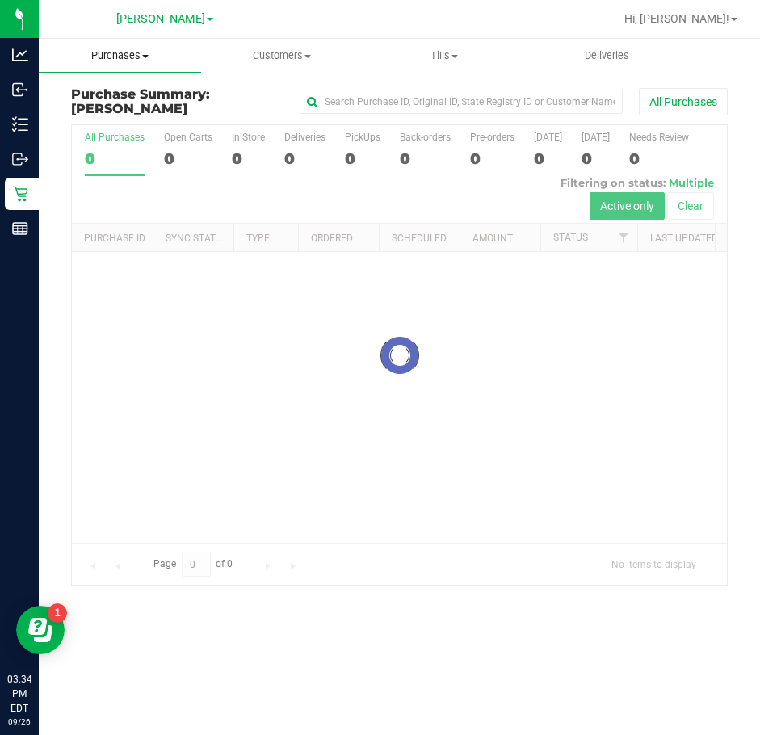
click at [138, 62] on span "Purchases" at bounding box center [120, 55] width 162 height 15
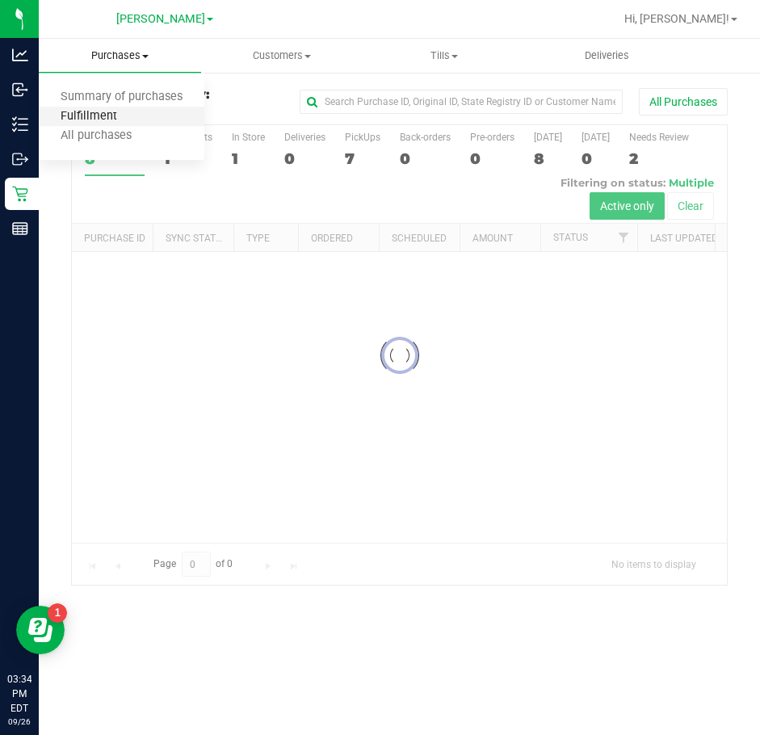
click at [111, 115] on span "Fulfillment" at bounding box center [89, 117] width 100 height 14
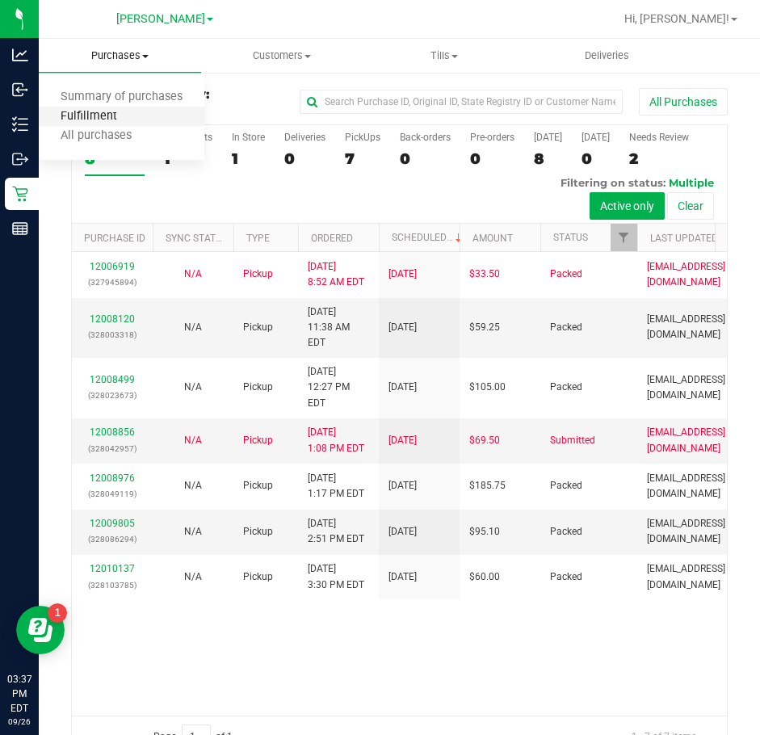
click at [98, 123] on span "Fulfillment" at bounding box center [89, 117] width 100 height 14
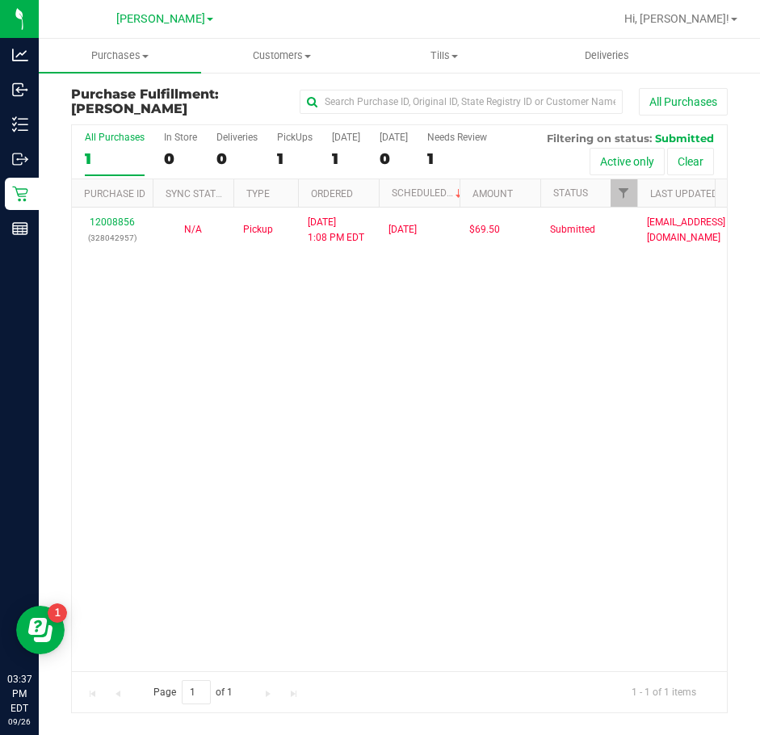
click at [359, 488] on div "12008856 (328042957) N/A Pickup [DATE] 1:08 PM EDT 9/26/2025 $69.50 Submitted […" at bounding box center [399, 439] width 655 height 463
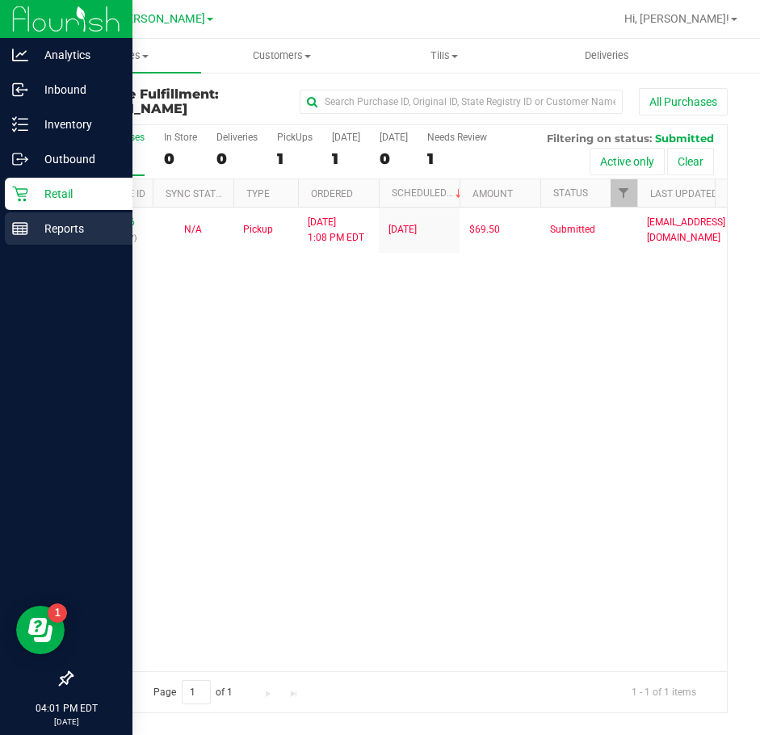
click at [33, 229] on p "Reports" at bounding box center [76, 228] width 97 height 19
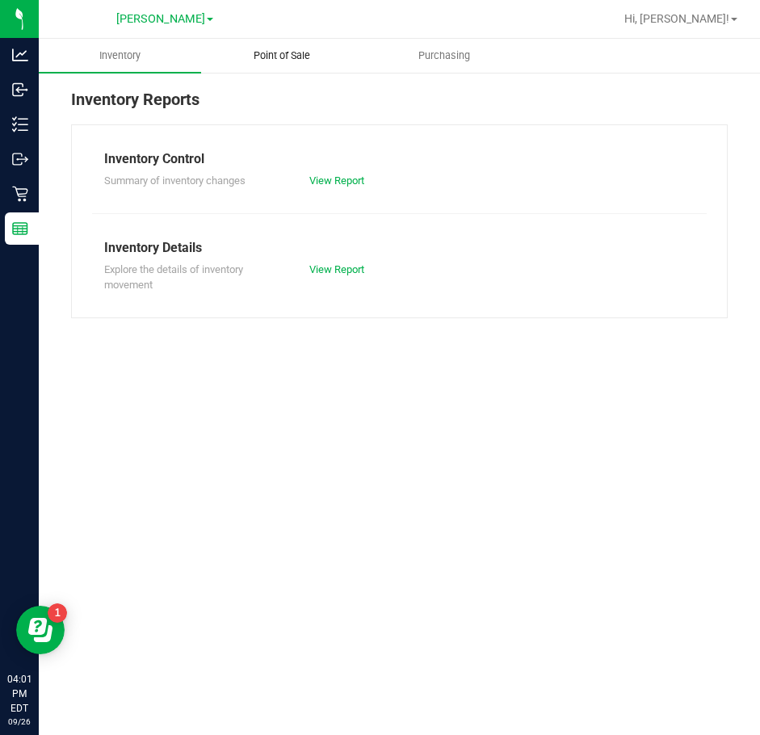
click at [313, 52] on span "Point of Sale" at bounding box center [282, 55] width 100 height 15
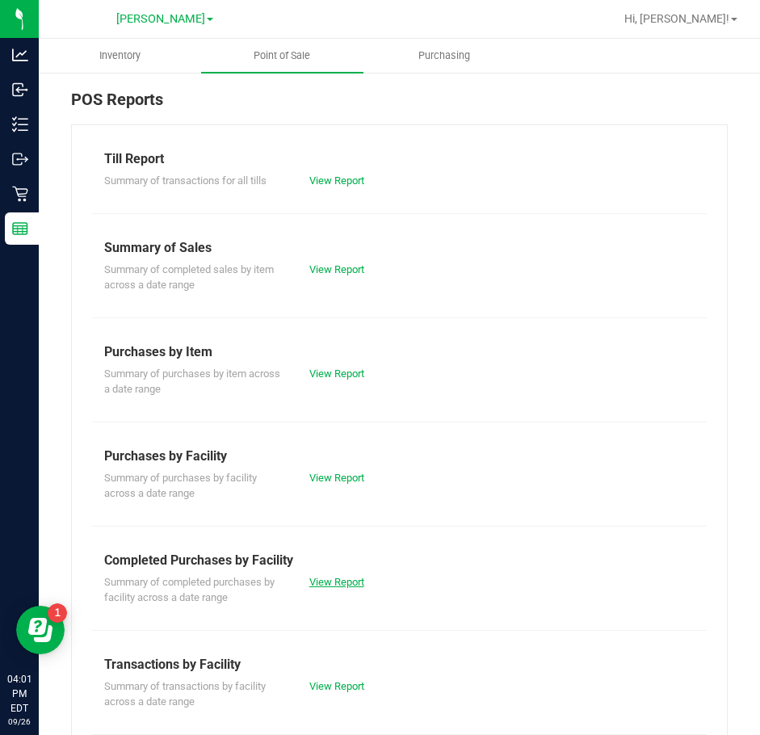
click at [309, 578] on link "View Report" at bounding box center [336, 582] width 55 height 12
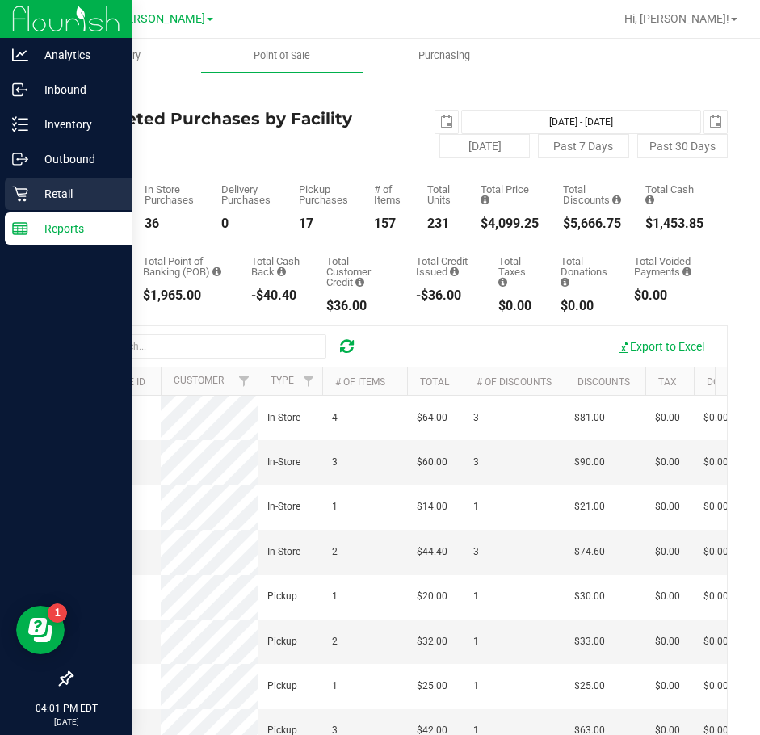
click at [37, 198] on p "Retail" at bounding box center [76, 193] width 97 height 19
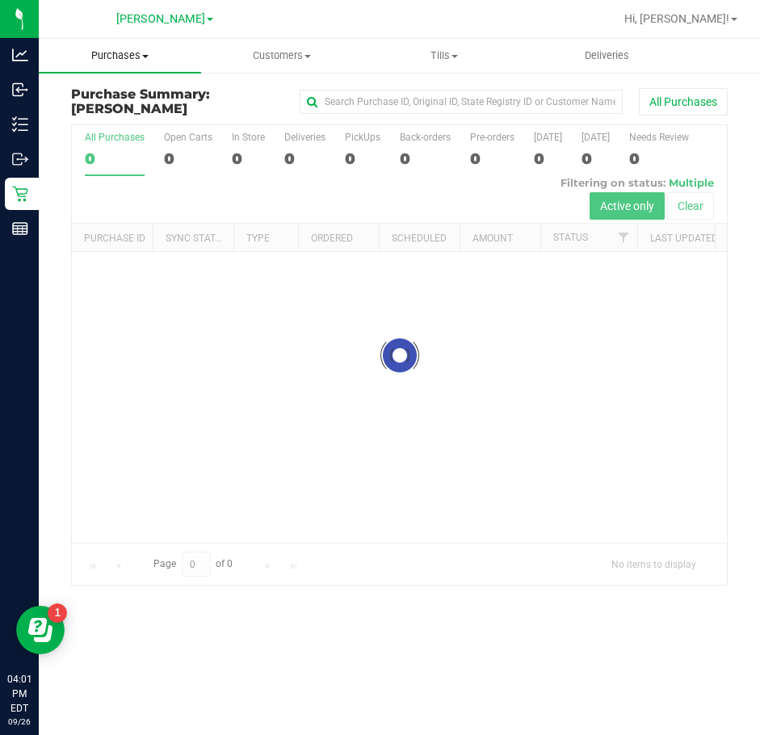
click at [121, 45] on uib-tab-heading "Purchases Summary of purchases Fulfillment All purchases" at bounding box center [120, 56] width 162 height 34
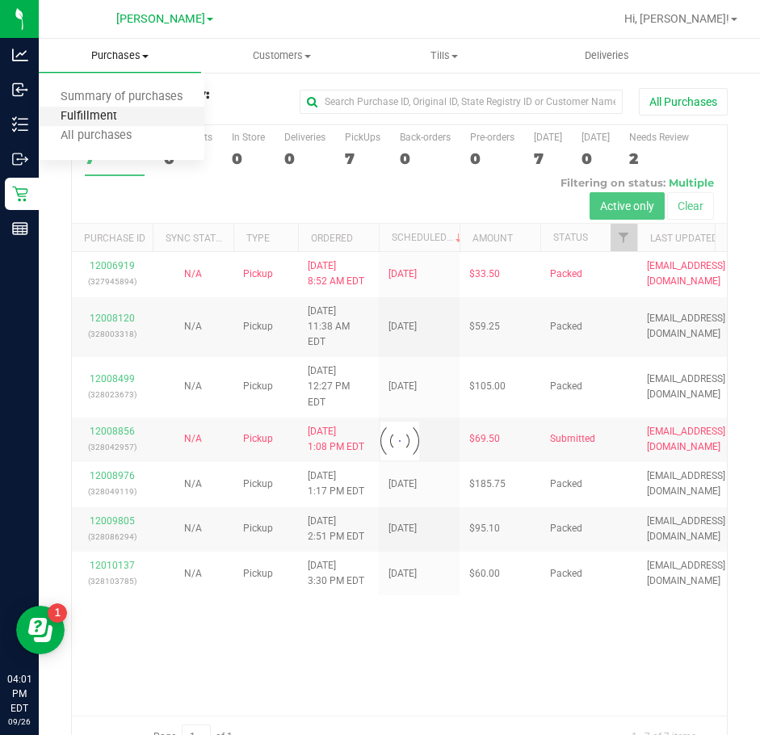
click at [77, 109] on li "Fulfillment" at bounding box center [122, 116] width 166 height 19
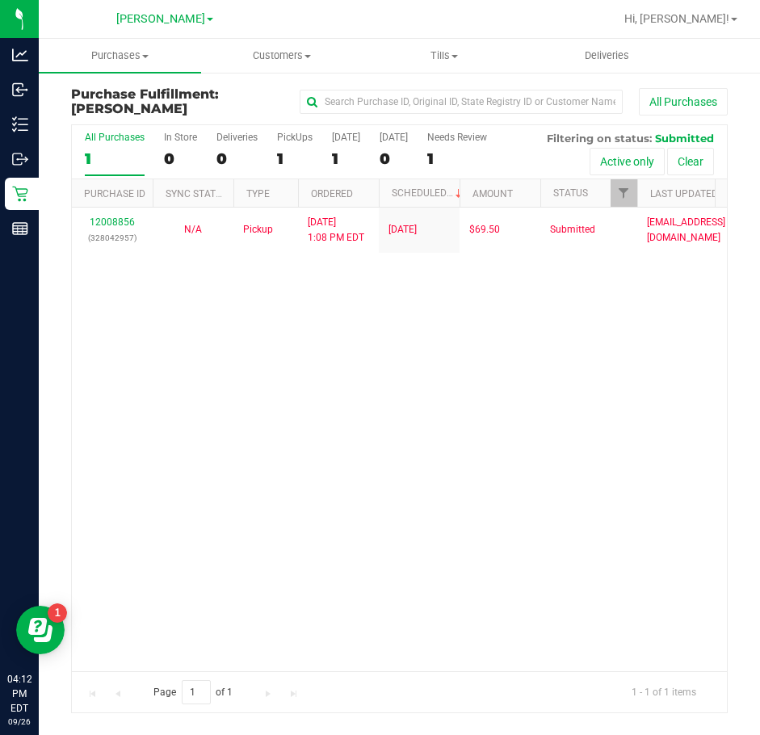
click at [555, 513] on div "12008856 (328042957) N/A Pickup [DATE] 1:08 PM EDT 9/26/2025 $69.50 Submitted […" at bounding box center [399, 439] width 655 height 463
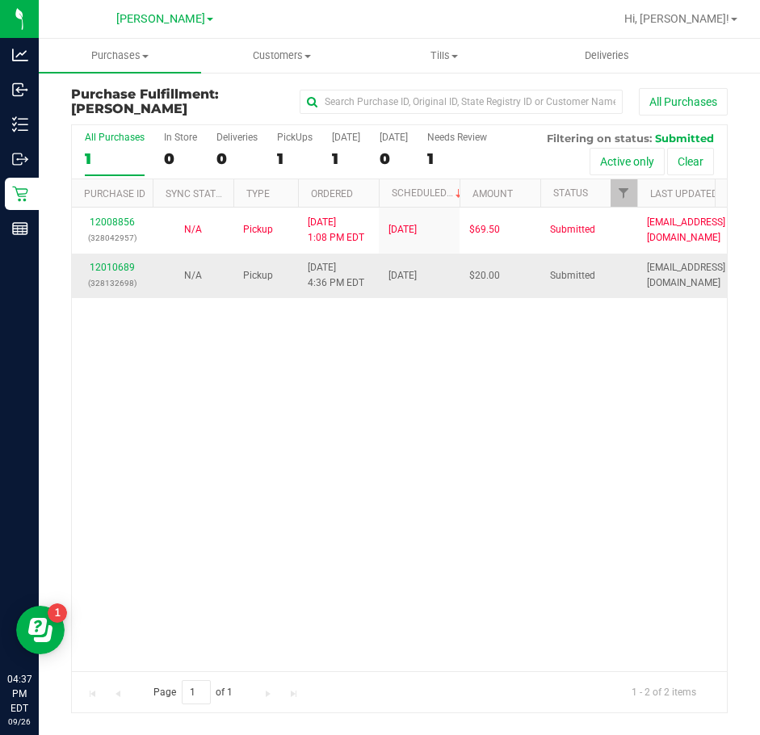
drag, startPoint x: 278, startPoint y: 474, endPoint x: 160, endPoint y: 269, distance: 236.6
click at [280, 463] on div "12008856 (328042957) N/A Pickup [DATE] 1:08 PM EDT 9/26/2025 $69.50 Submitted […" at bounding box center [399, 439] width 655 height 463
click at [115, 263] on link "12010689" at bounding box center [112, 267] width 45 height 11
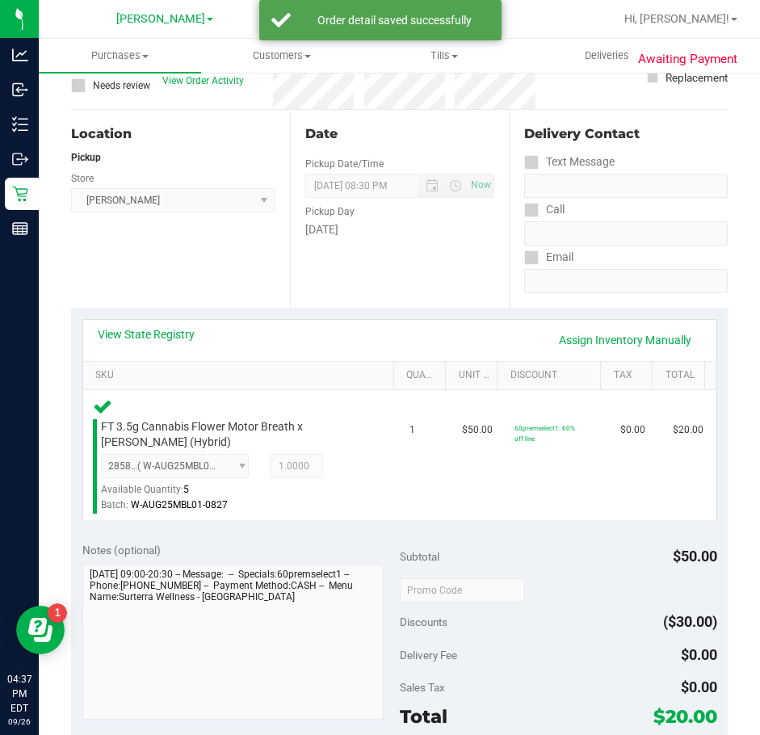
scroll to position [249, 0]
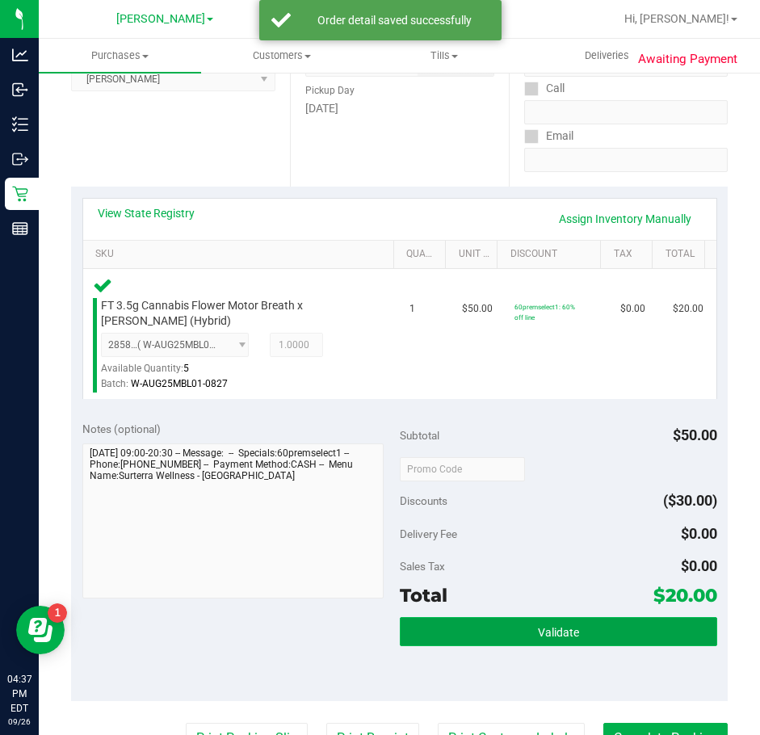
click at [587, 622] on button "Validate" at bounding box center [558, 631] width 317 height 29
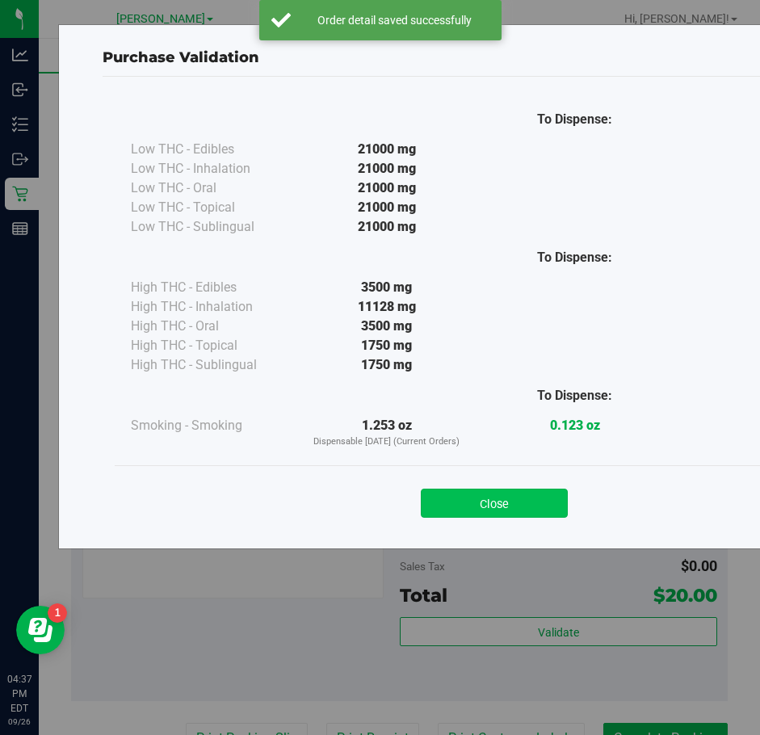
click at [524, 508] on button "Close" at bounding box center [494, 503] width 147 height 29
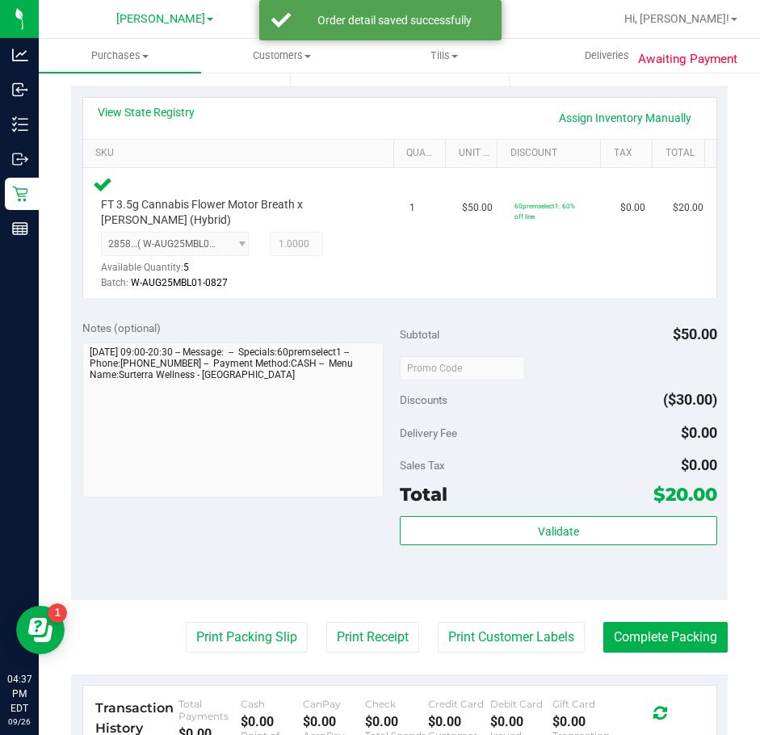
scroll to position [431, 0]
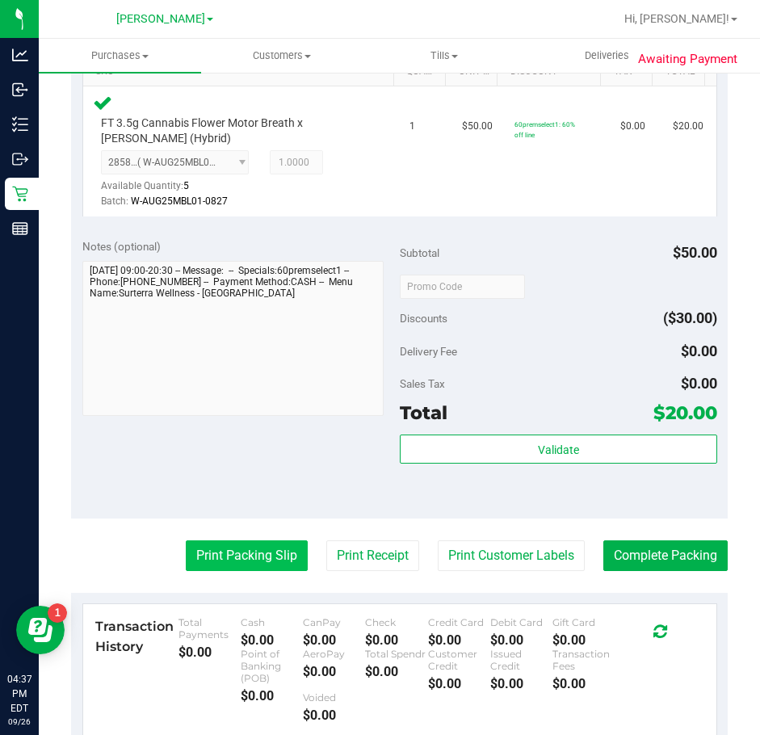
click at [244, 556] on button "Print Packing Slip" at bounding box center [247, 555] width 122 height 31
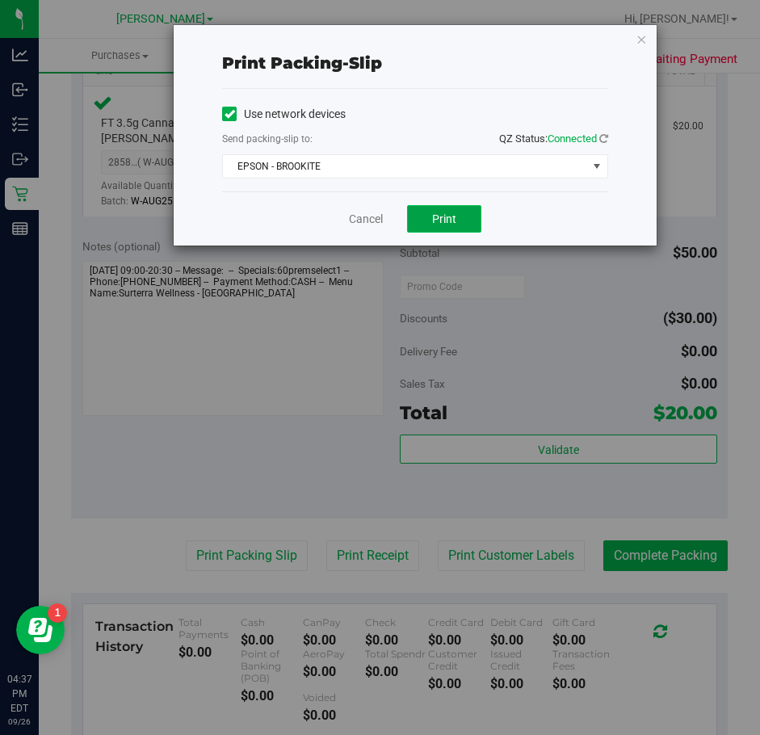
click at [451, 226] on button "Print" at bounding box center [444, 218] width 74 height 27
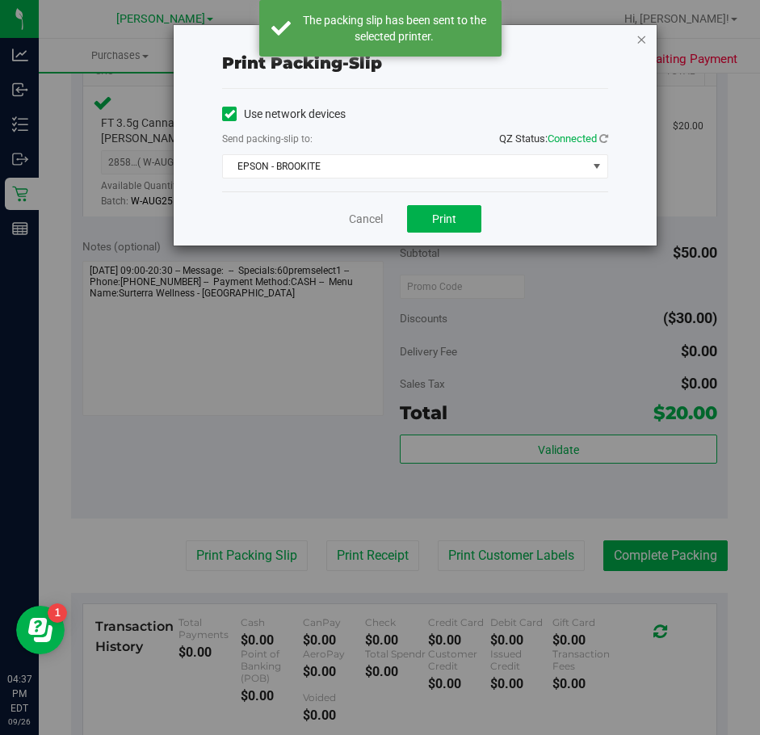
click at [636, 46] on icon "button" at bounding box center [641, 38] width 11 height 19
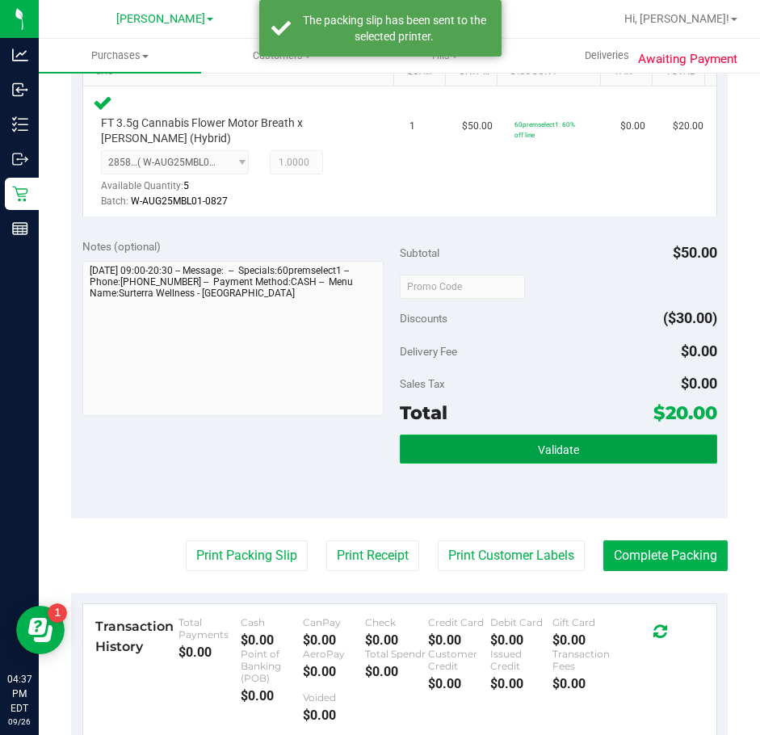
click at [546, 450] on span "Validate" at bounding box center [558, 449] width 41 height 13
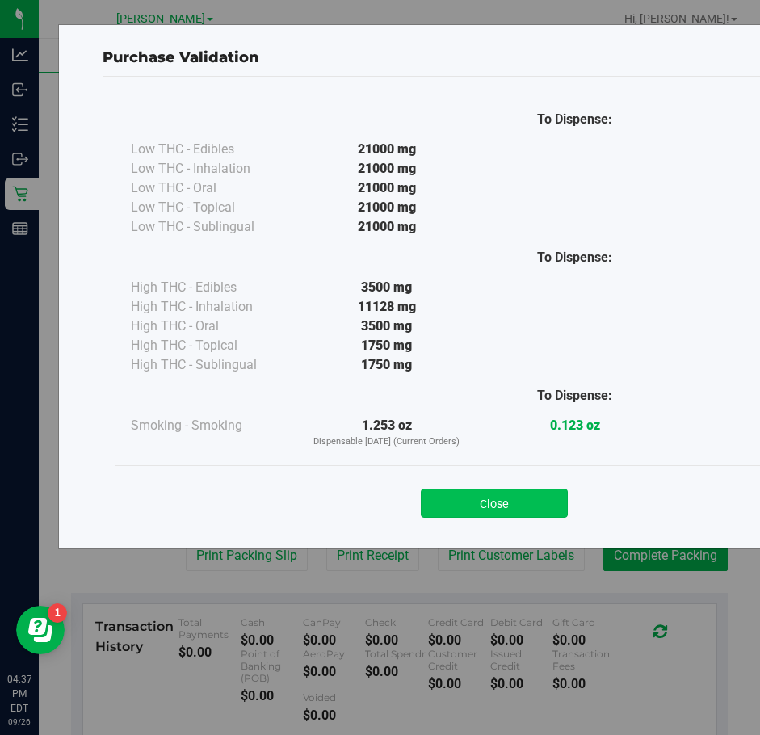
click at [490, 503] on button "Close" at bounding box center [494, 503] width 147 height 29
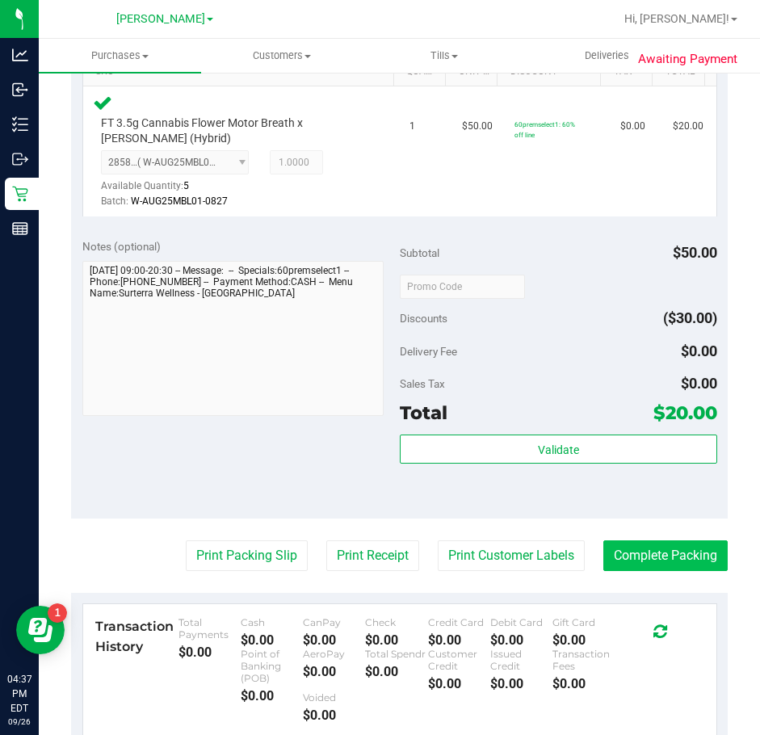
click at [654, 545] on button "Complete Packing" at bounding box center [665, 555] width 124 height 31
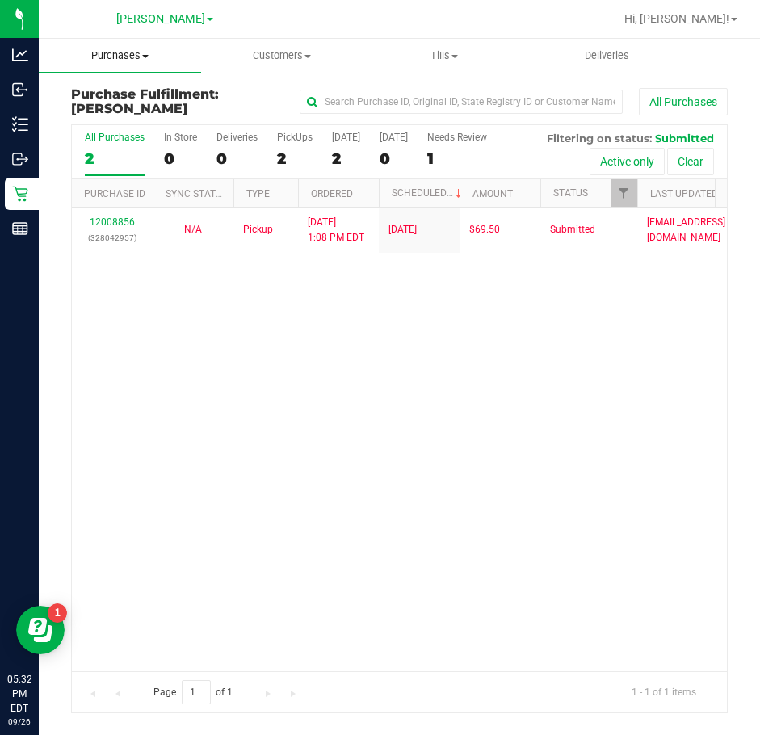
click at [149, 57] on span "Purchases" at bounding box center [120, 55] width 162 height 15
click at [118, 101] on span "Summary of purchases" at bounding box center [122, 97] width 166 height 14
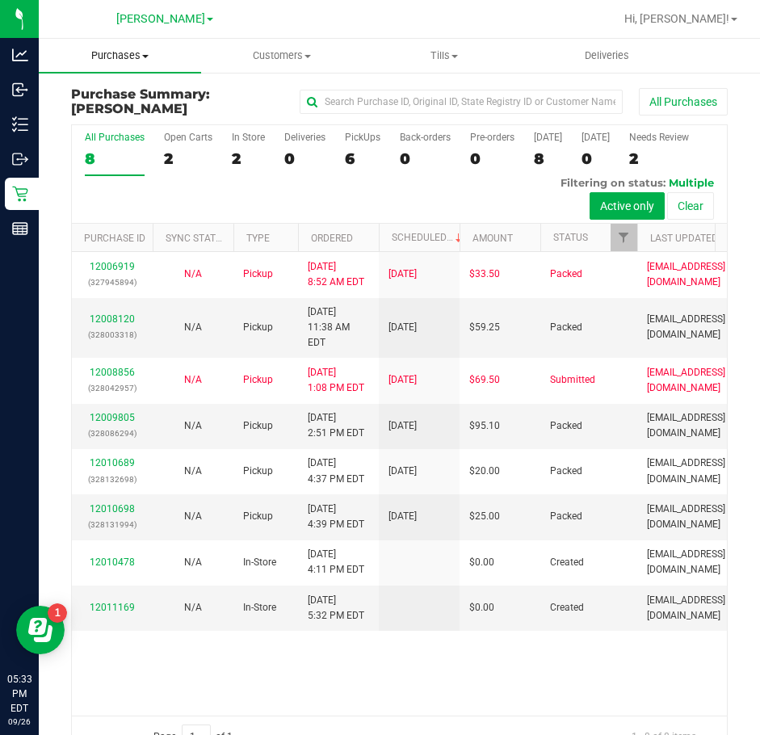
click at [132, 54] on span "Purchases" at bounding box center [120, 55] width 162 height 15
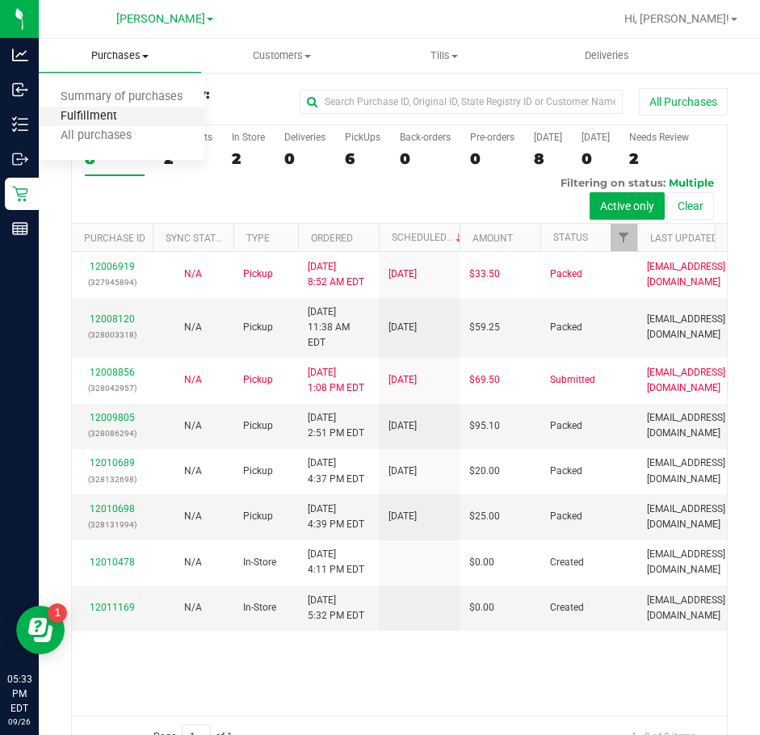
click at [118, 110] on span "Fulfillment" at bounding box center [89, 117] width 100 height 14
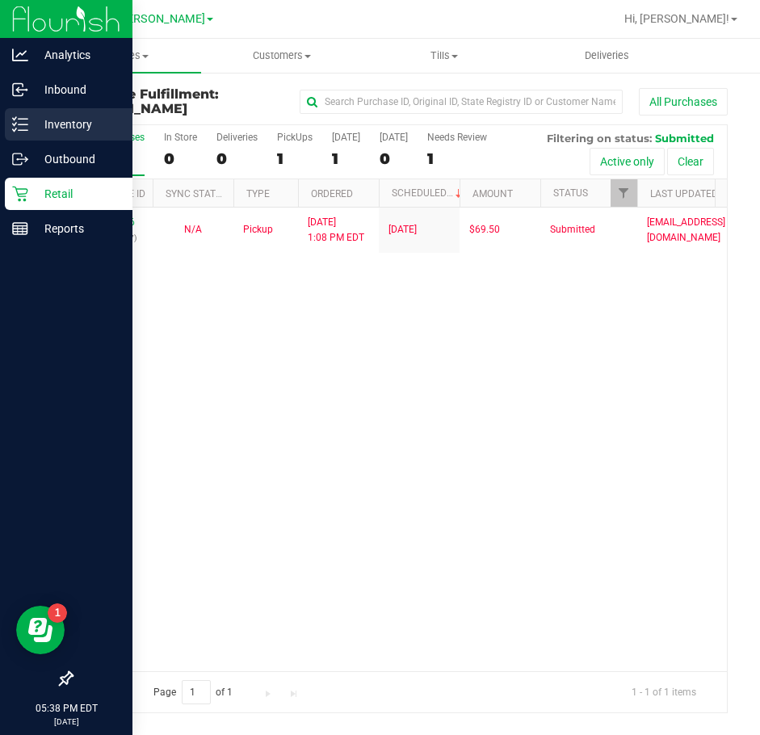
click at [8, 123] on div "Inventory" at bounding box center [69, 124] width 128 height 32
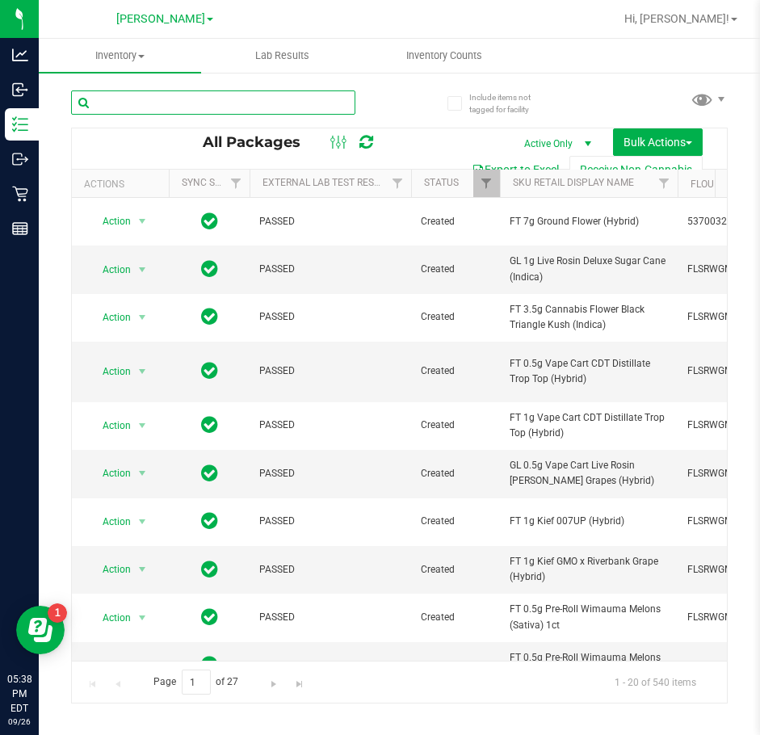
click at [290, 107] on input "text" at bounding box center [213, 102] width 284 height 24
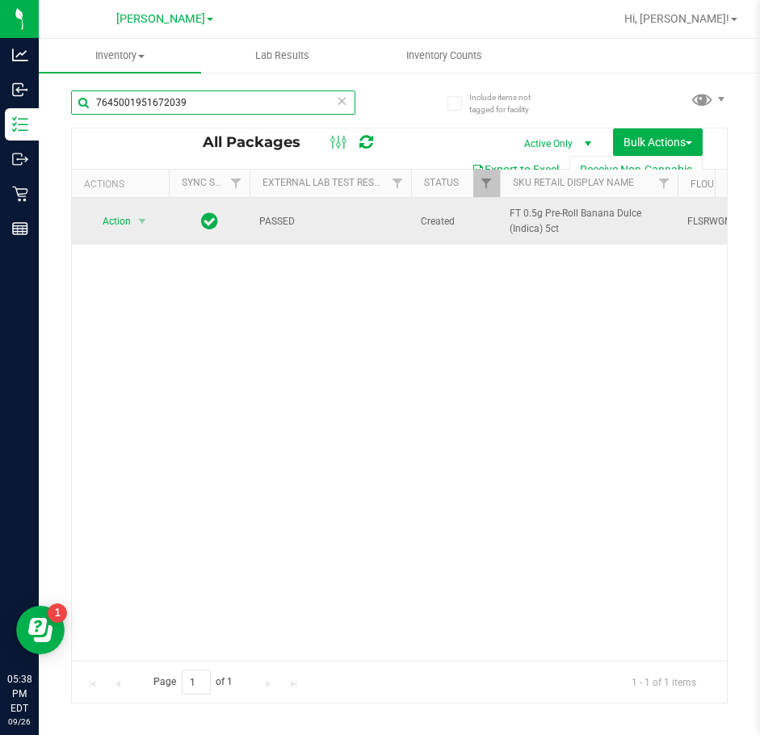
type input "7645001951672039"
click at [138, 211] on span "select" at bounding box center [142, 221] width 20 height 23
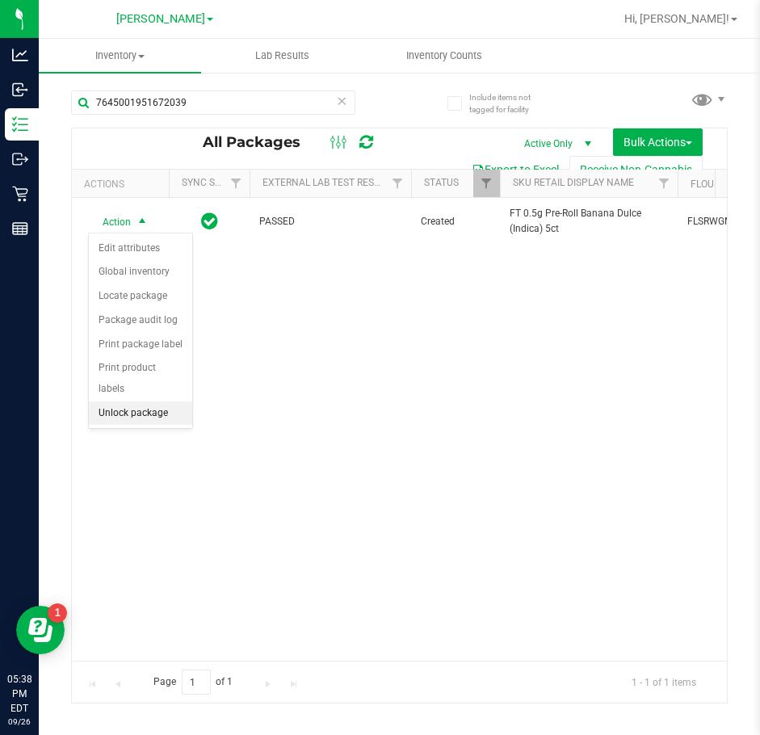
click at [142, 401] on li "Unlock package" at bounding box center [140, 413] width 103 height 24
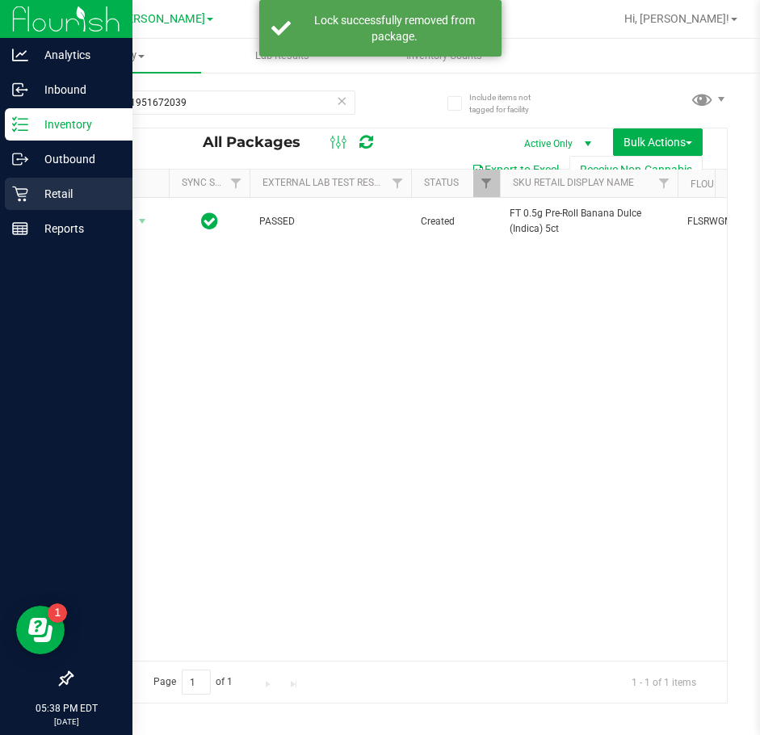
click at [28, 198] on p "Retail" at bounding box center [76, 193] width 97 height 19
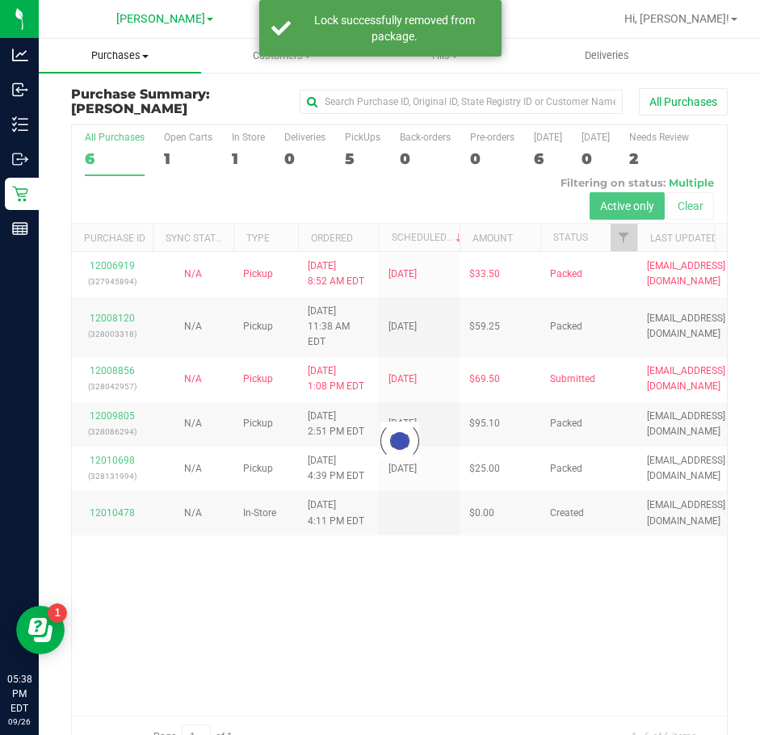
click at [130, 52] on span "Purchases" at bounding box center [120, 55] width 162 height 15
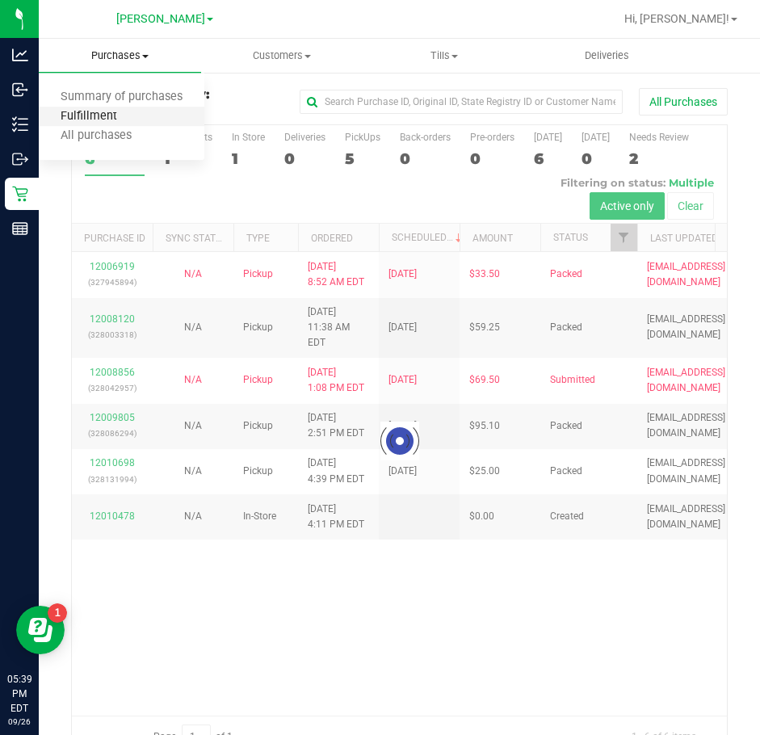
click at [99, 114] on span "Fulfillment" at bounding box center [89, 117] width 100 height 14
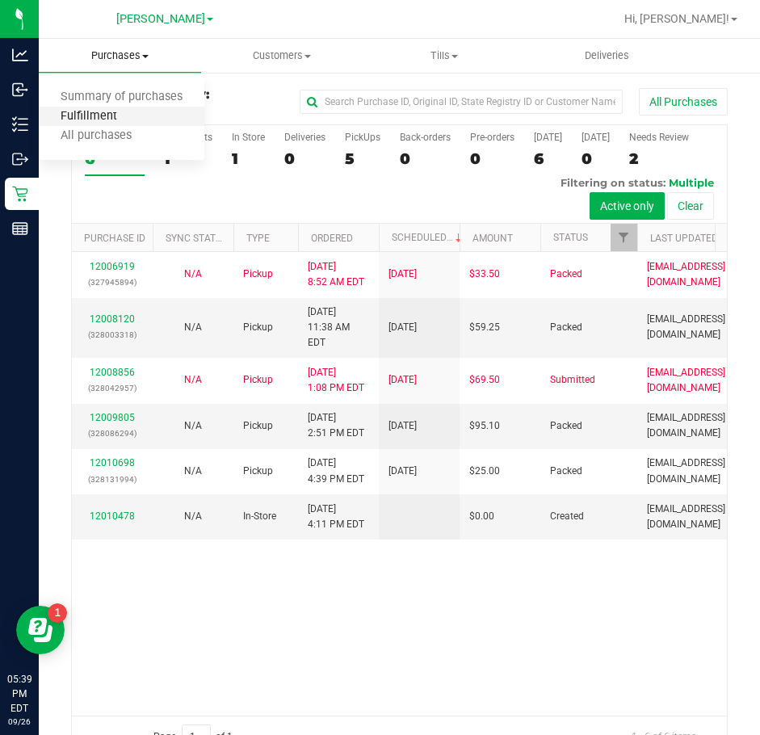
click at [93, 120] on span "Fulfillment" at bounding box center [89, 117] width 100 height 14
